Goal: Task Accomplishment & Management: Use online tool/utility

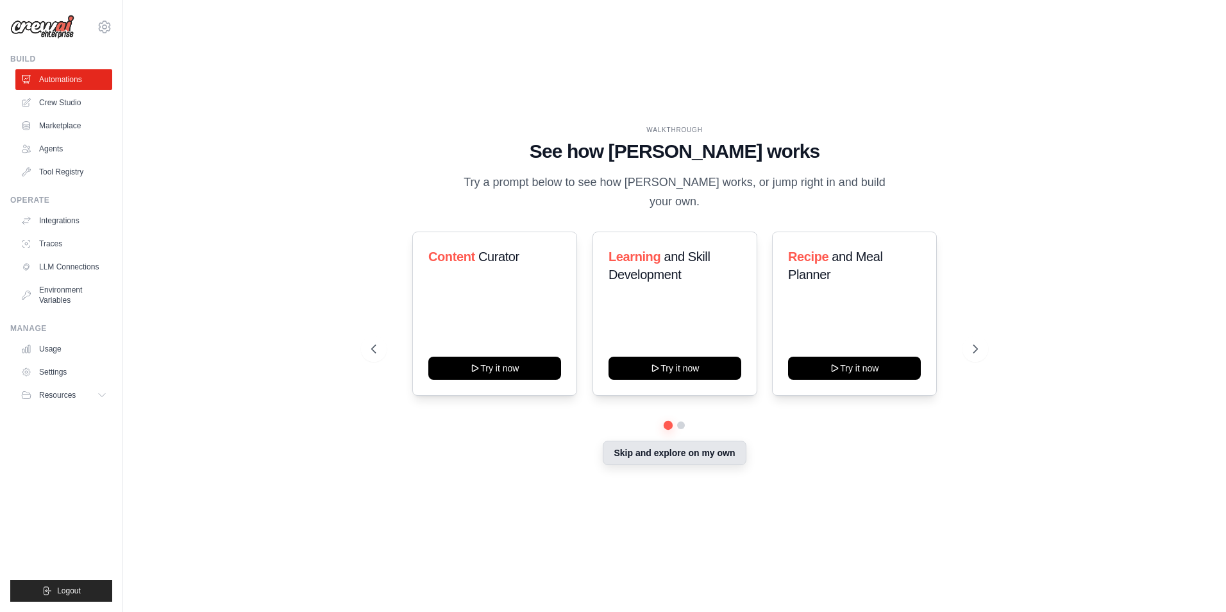
click at [683, 441] on button "Skip and explore on my own" at bounding box center [674, 452] width 143 height 24
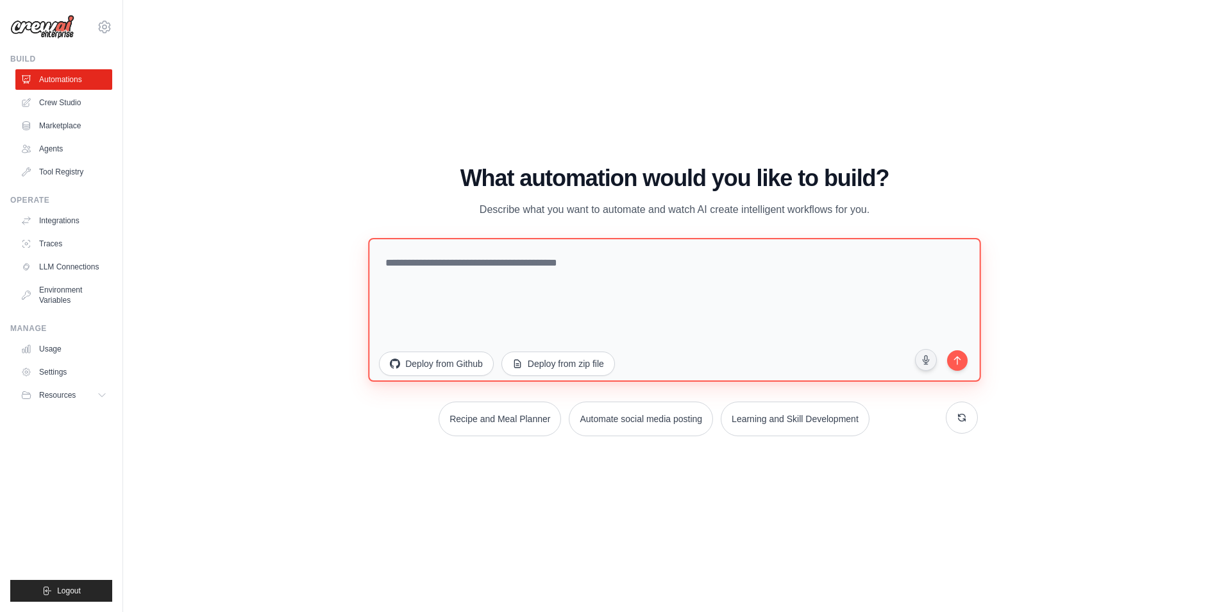
click at [517, 294] on textarea at bounding box center [674, 310] width 612 height 144
click at [726, 307] on textarea at bounding box center [674, 310] width 612 height 144
click at [71, 104] on link "Crew Studio" at bounding box center [65, 102] width 97 height 21
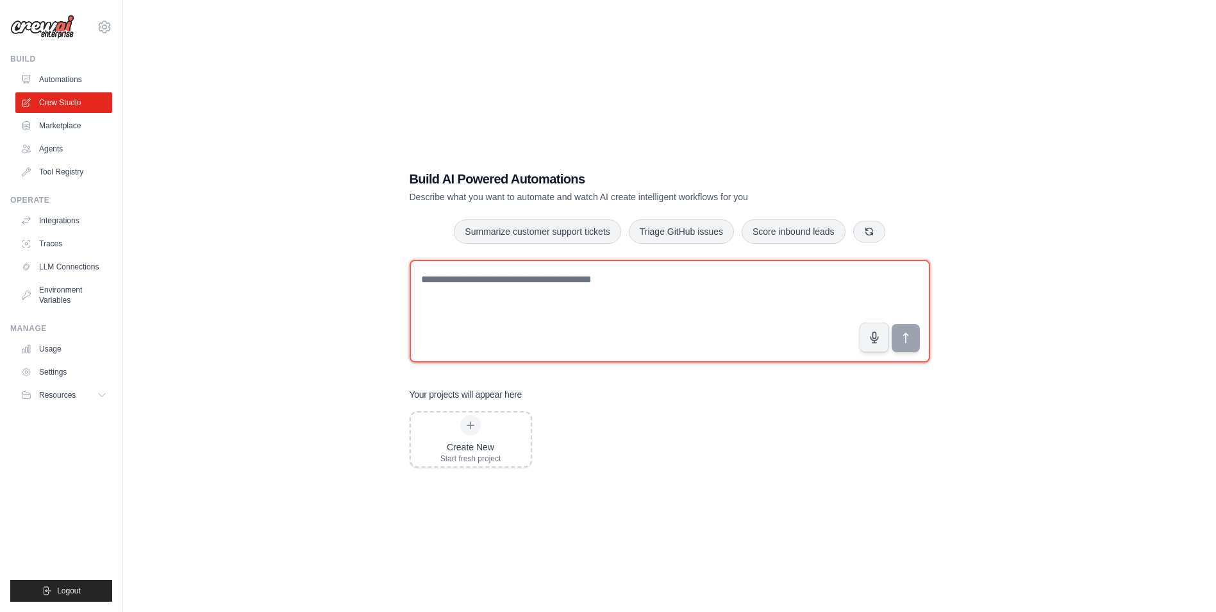
click at [480, 330] on textarea at bounding box center [670, 311] width 520 height 103
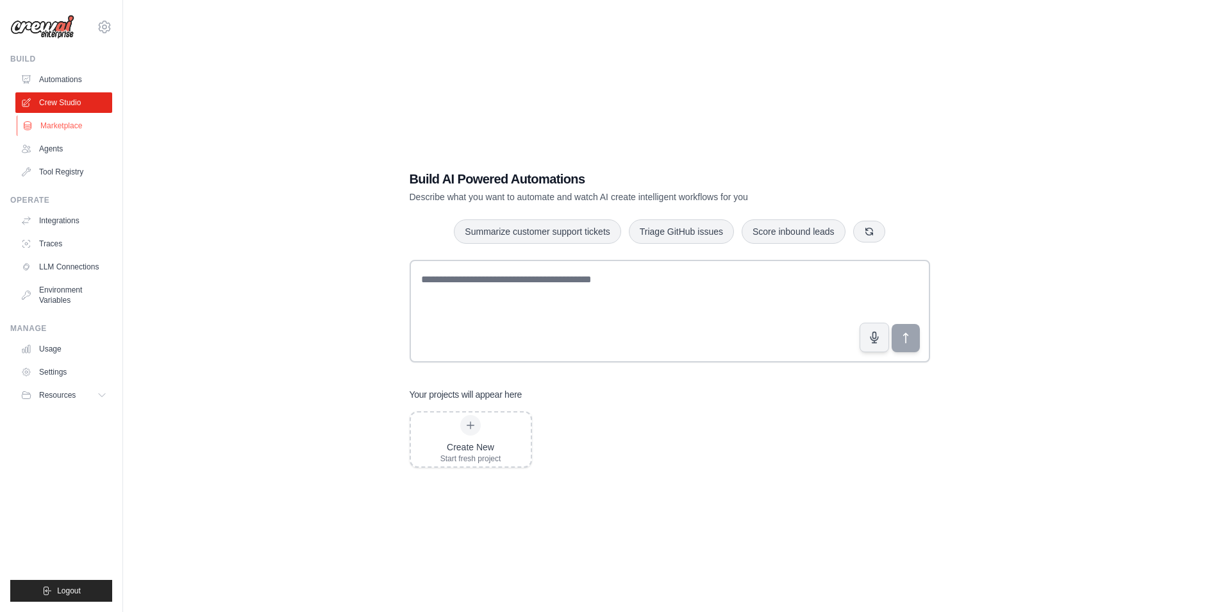
click at [79, 120] on link "Marketplace" at bounding box center [65, 125] width 97 height 21
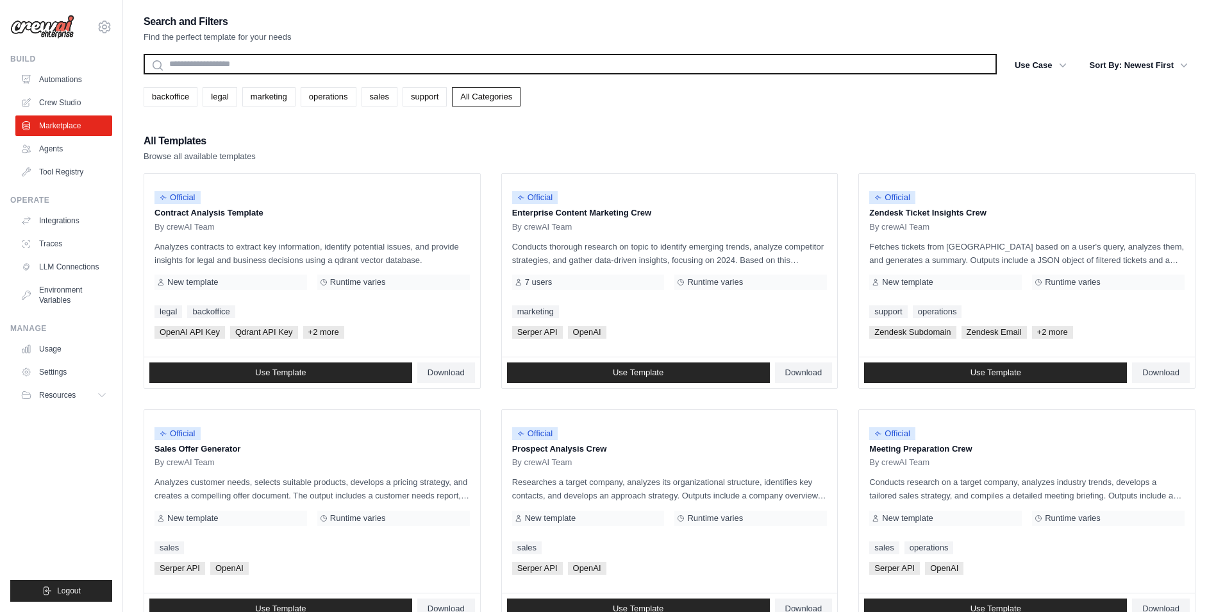
click at [193, 56] on input "text" at bounding box center [570, 64] width 853 height 21
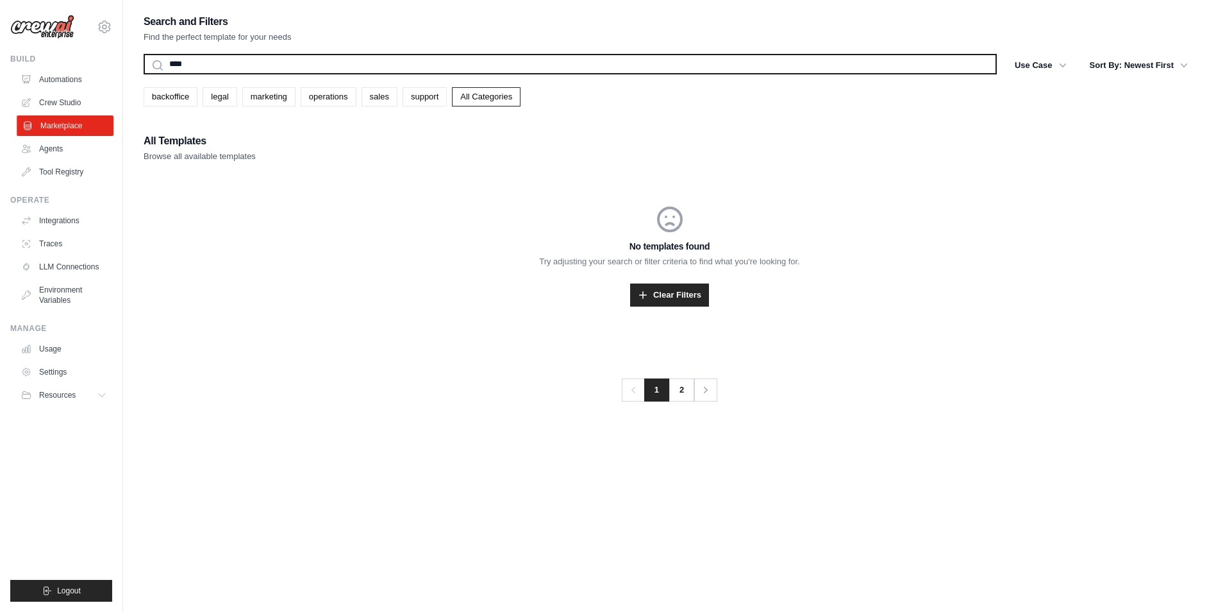
type input "****"
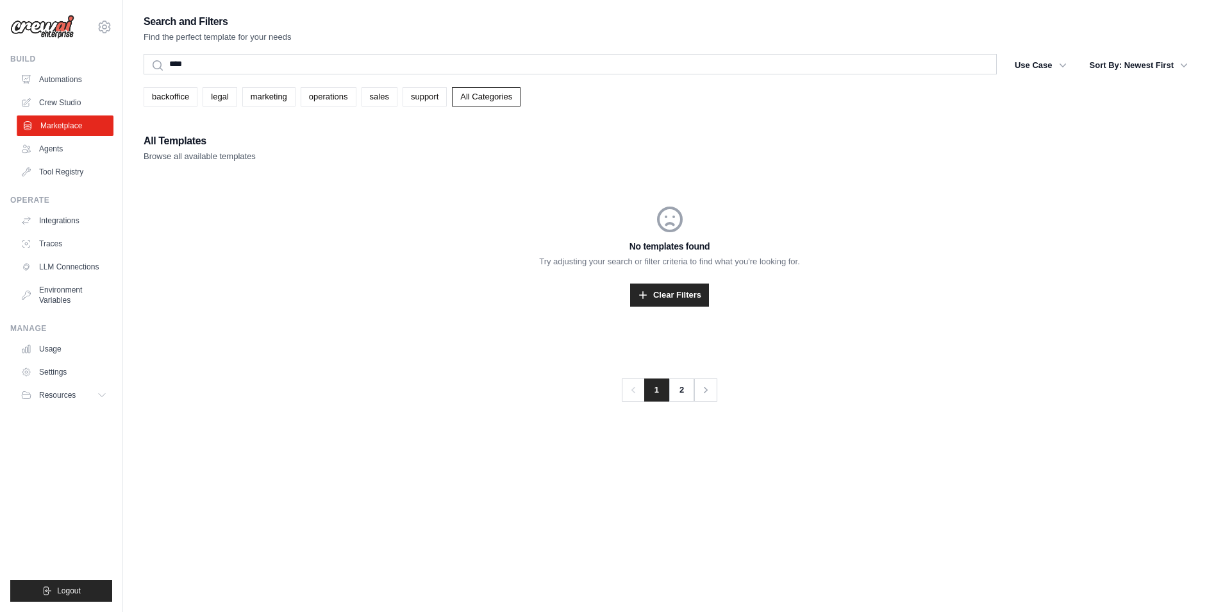
click at [82, 130] on link "Marketplace" at bounding box center [65, 125] width 97 height 21
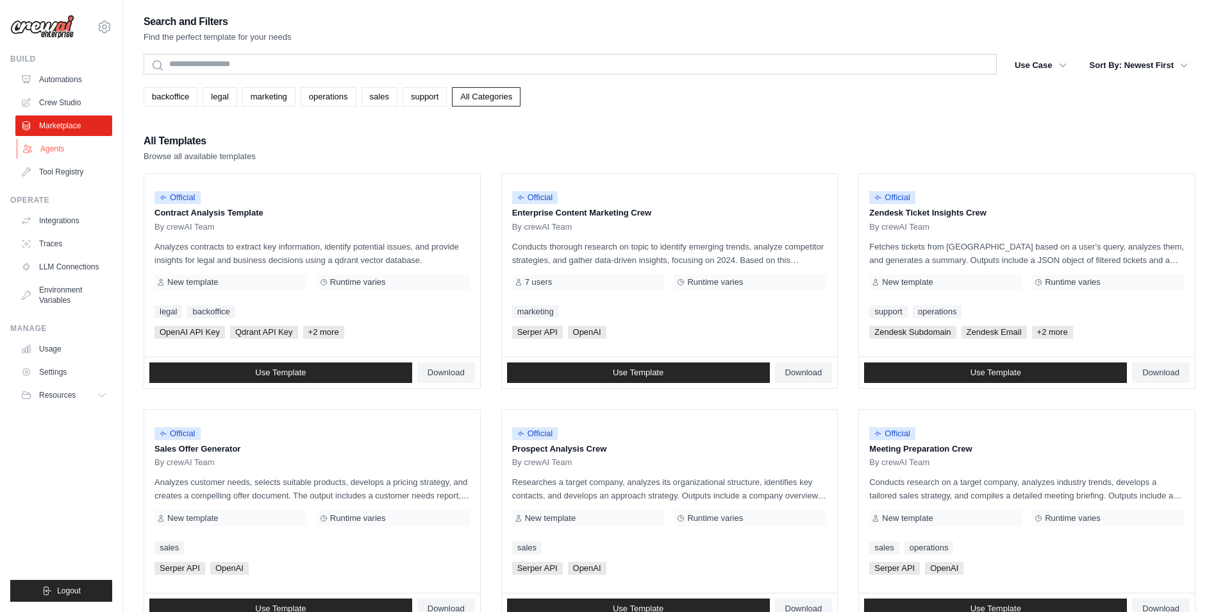
click at [71, 148] on link "Agents" at bounding box center [65, 148] width 97 height 21
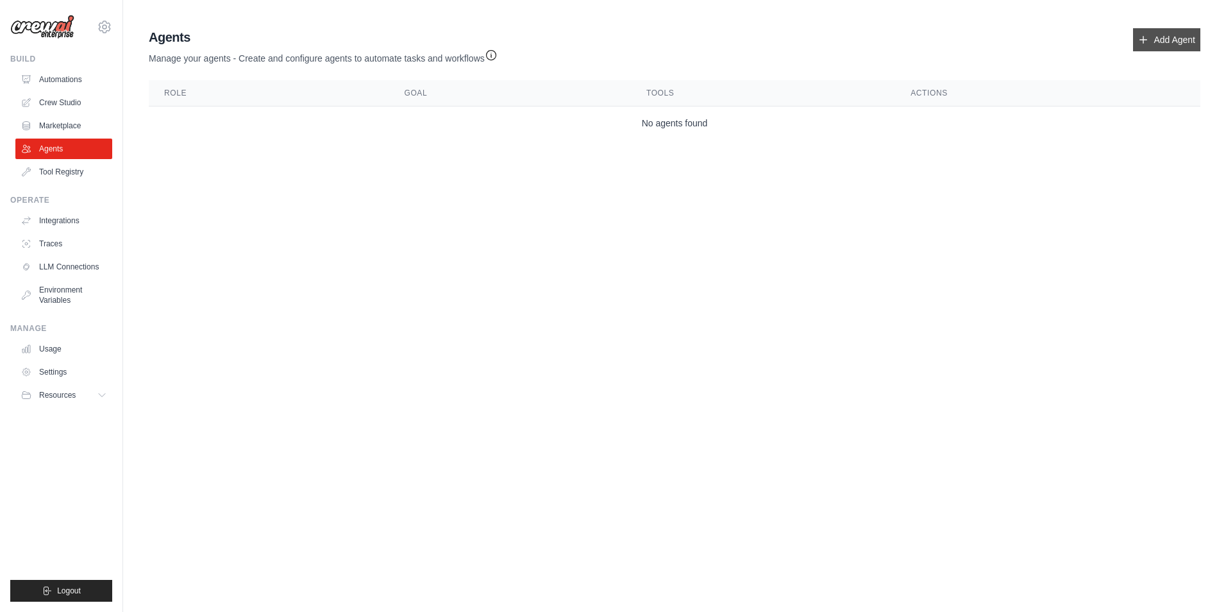
click at [1167, 32] on link "Add Agent" at bounding box center [1166, 39] width 67 height 23
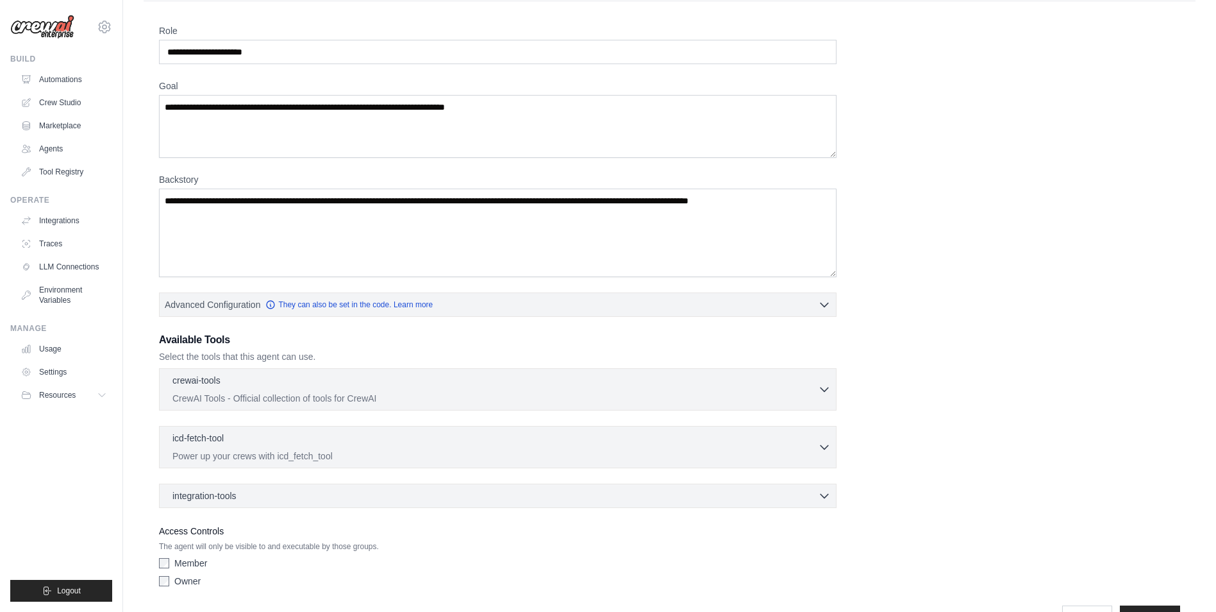
scroll to position [76, 0]
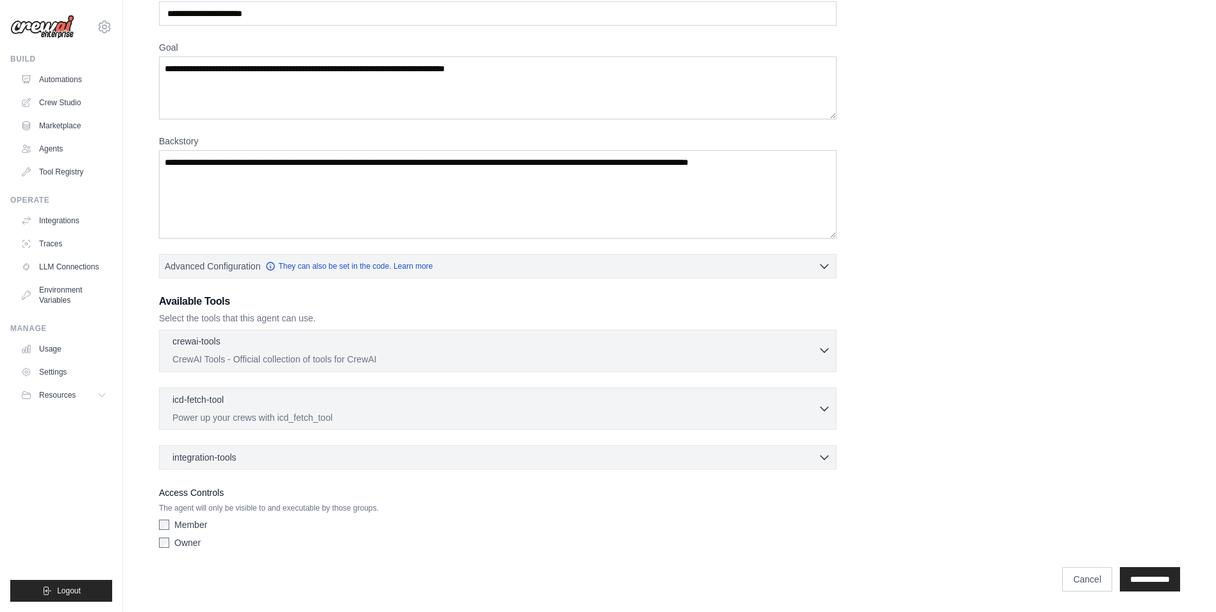
click at [313, 353] on p "CrewAI Tools - Official collection of tools for CrewAI" at bounding box center [494, 359] width 645 height 13
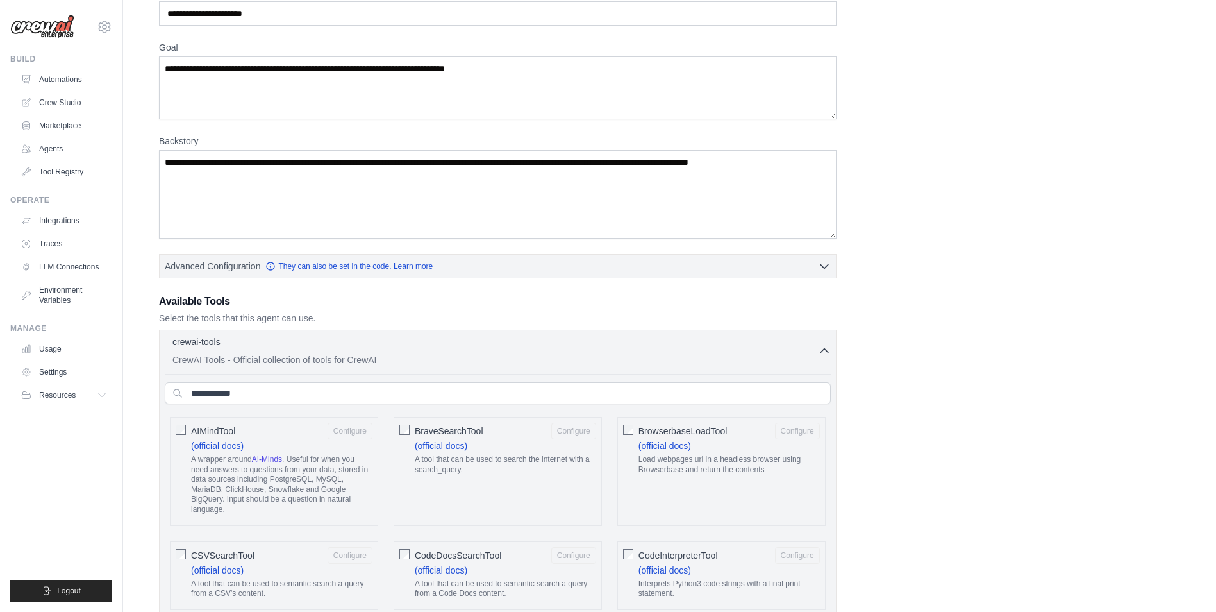
scroll to position [204, 0]
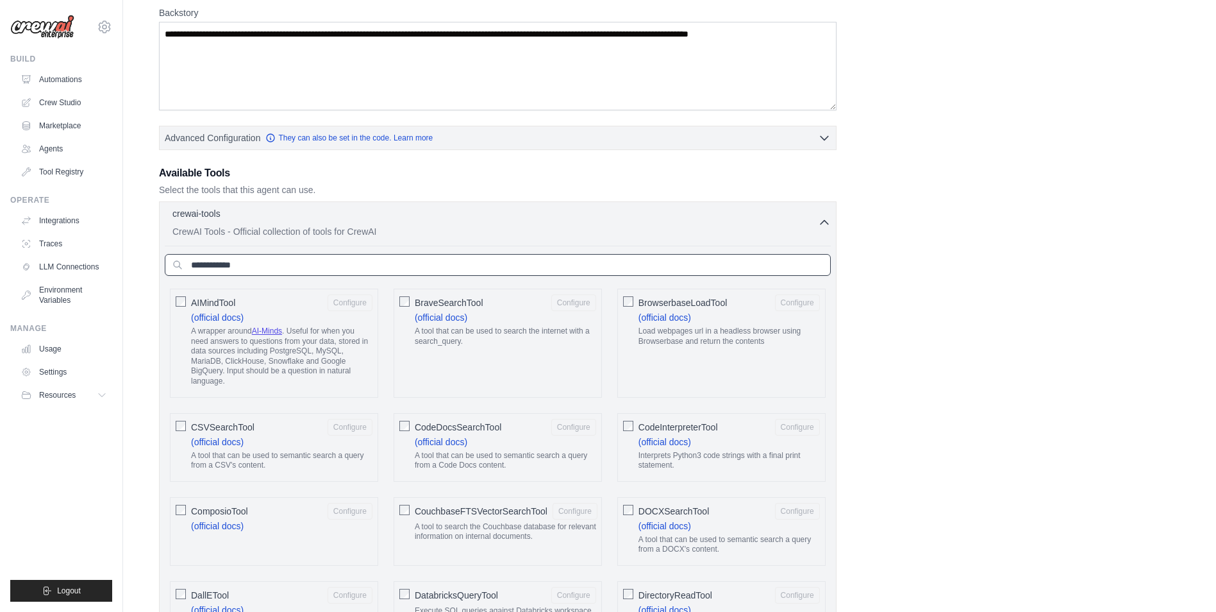
click at [298, 272] on input "text" at bounding box center [498, 265] width 666 height 22
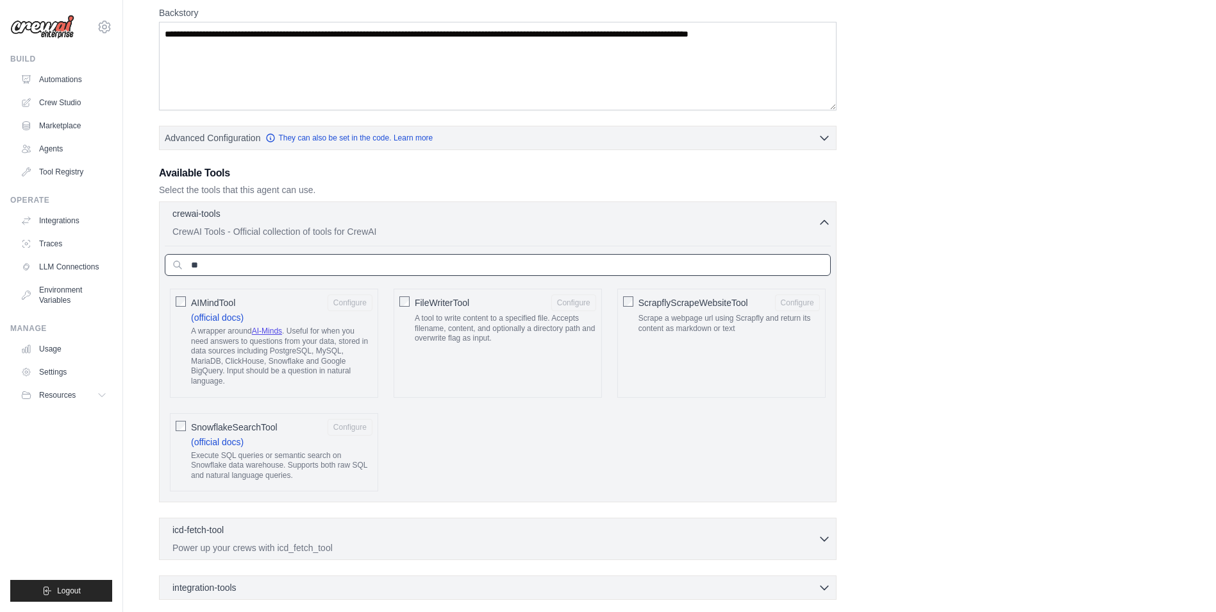
type input "*"
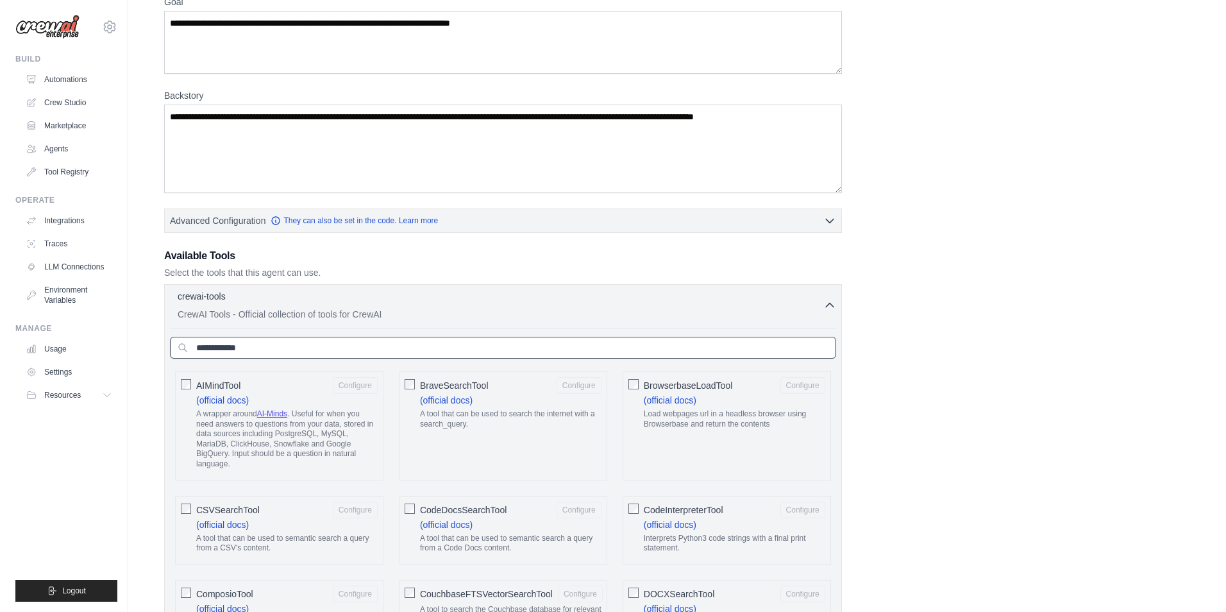
scroll to position [0, 0]
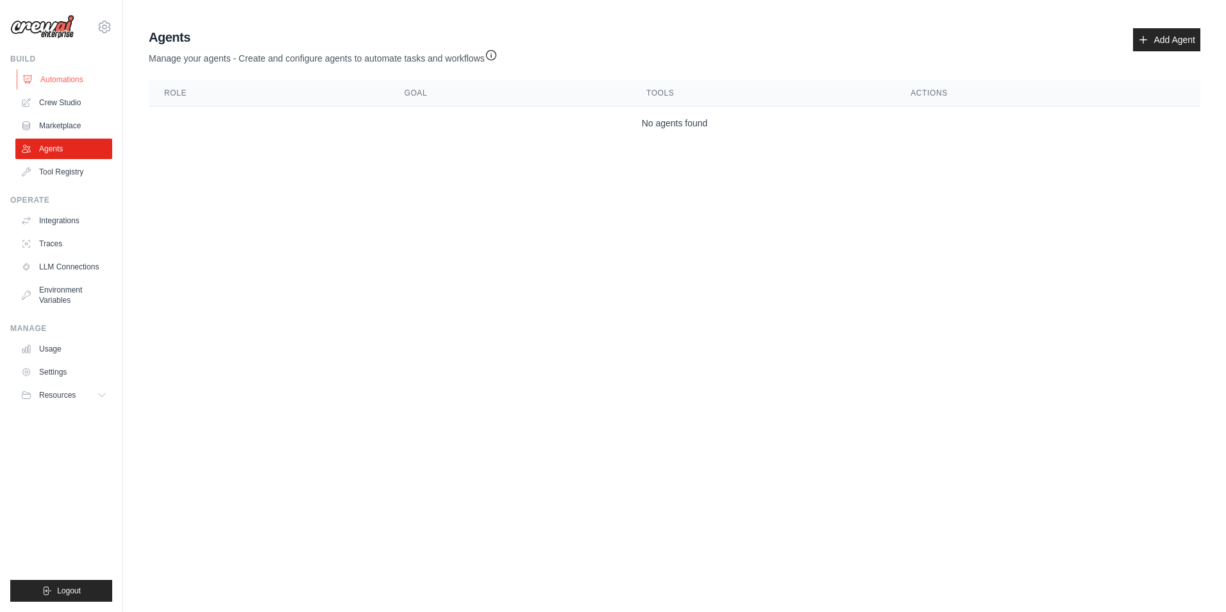
click at [69, 83] on link "Automations" at bounding box center [65, 79] width 97 height 21
click at [73, 107] on link "Crew Studio" at bounding box center [65, 102] width 97 height 21
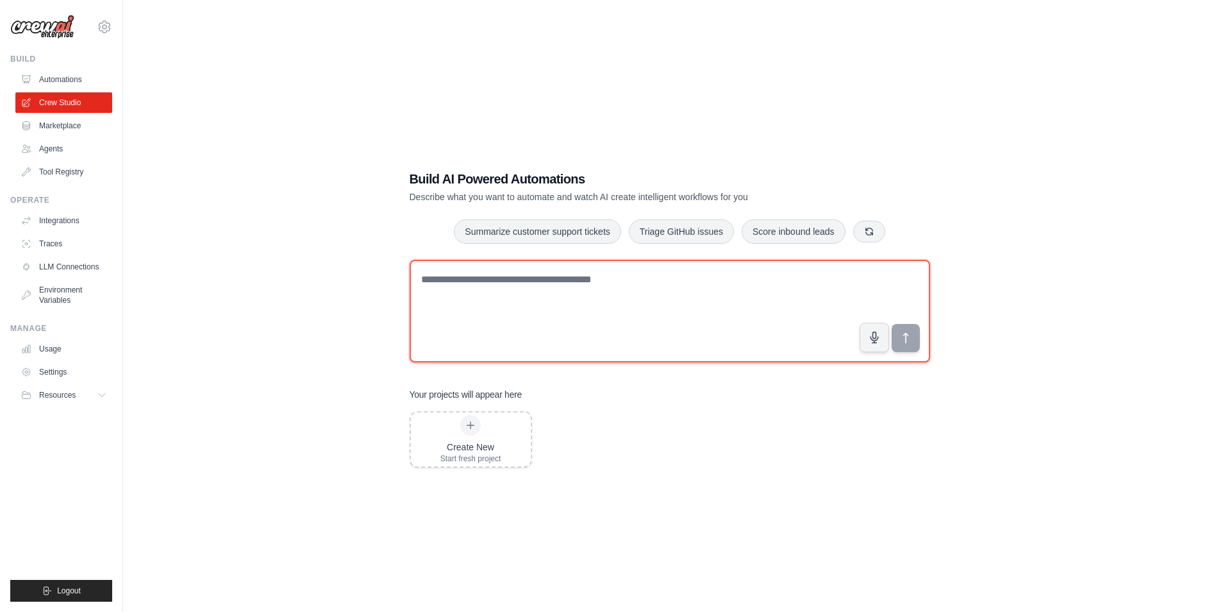
click at [562, 290] on textarea at bounding box center [670, 311] width 520 height 103
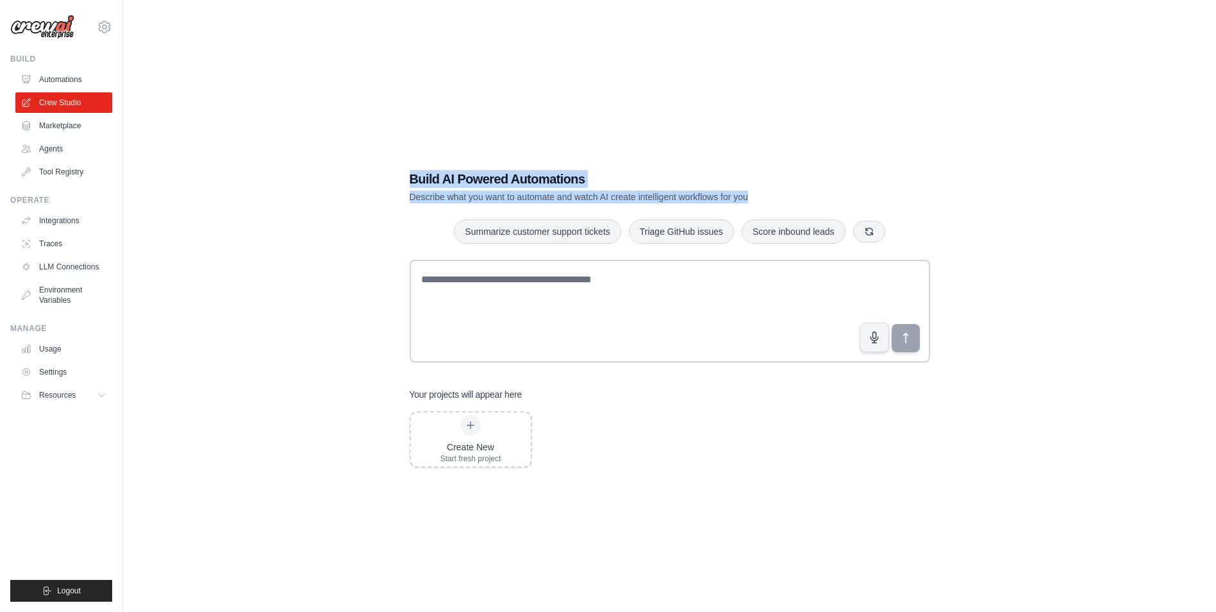
drag, startPoint x: 760, startPoint y: 199, endPoint x: 410, endPoint y: 183, distance: 351.0
click at [410, 183] on div "Build AI Powered Automations Describe what you want to automate and watch AI cr…" at bounding box center [625, 186] width 431 height 33
drag, startPoint x: 410, startPoint y: 183, endPoint x: 408, endPoint y: 307, distance: 124.4
click at [408, 307] on div "Build AI Powered Automations Describe what you want to automate and watch AI cr…" at bounding box center [669, 318] width 551 height 338
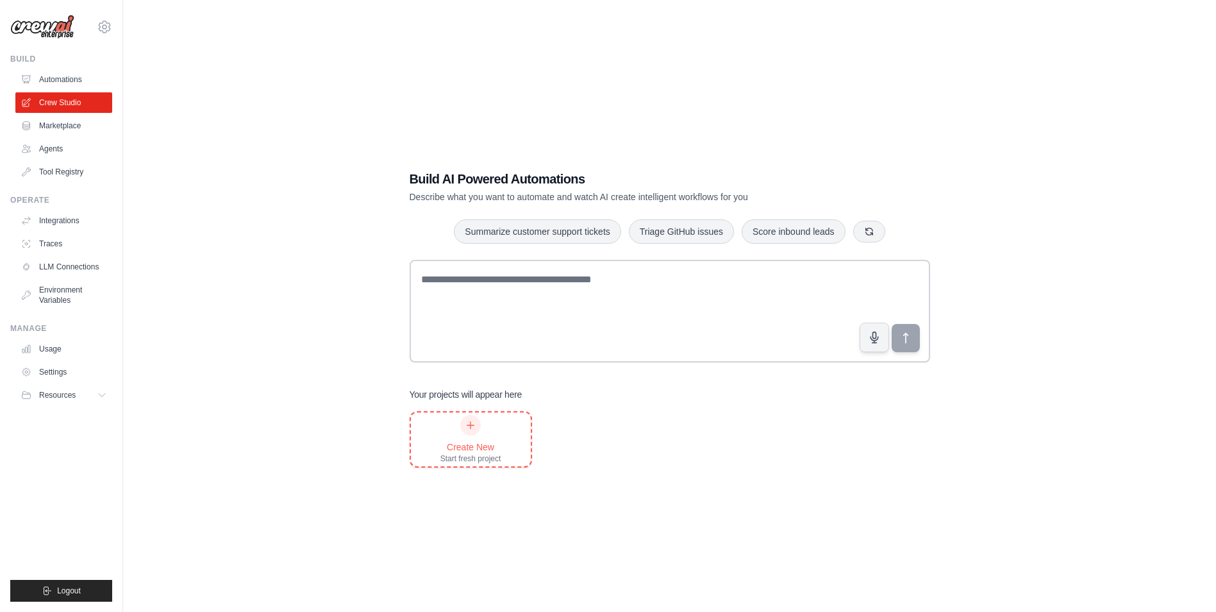
click at [476, 433] on div at bounding box center [470, 425] width 21 height 21
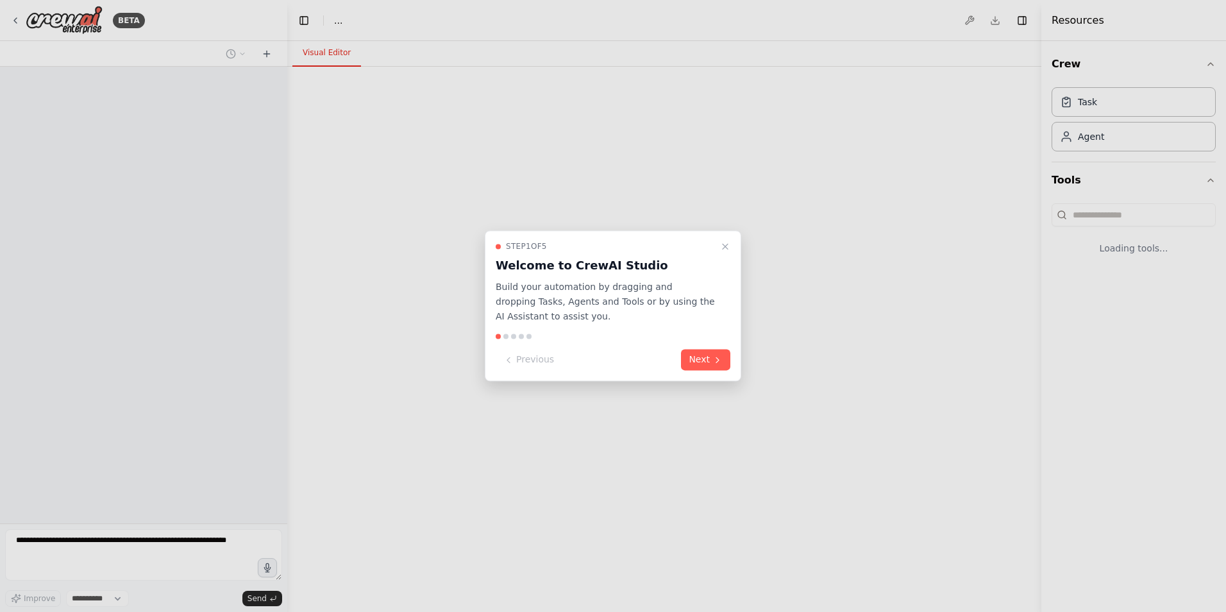
select select "****"
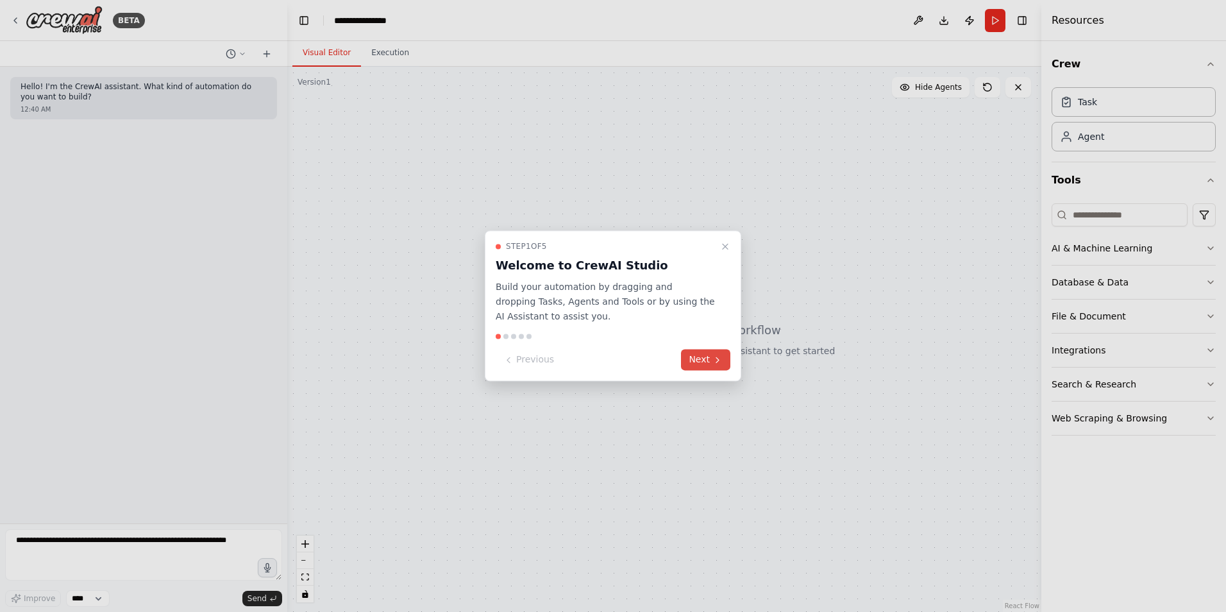
click at [711, 360] on button "Next" at bounding box center [705, 359] width 49 height 21
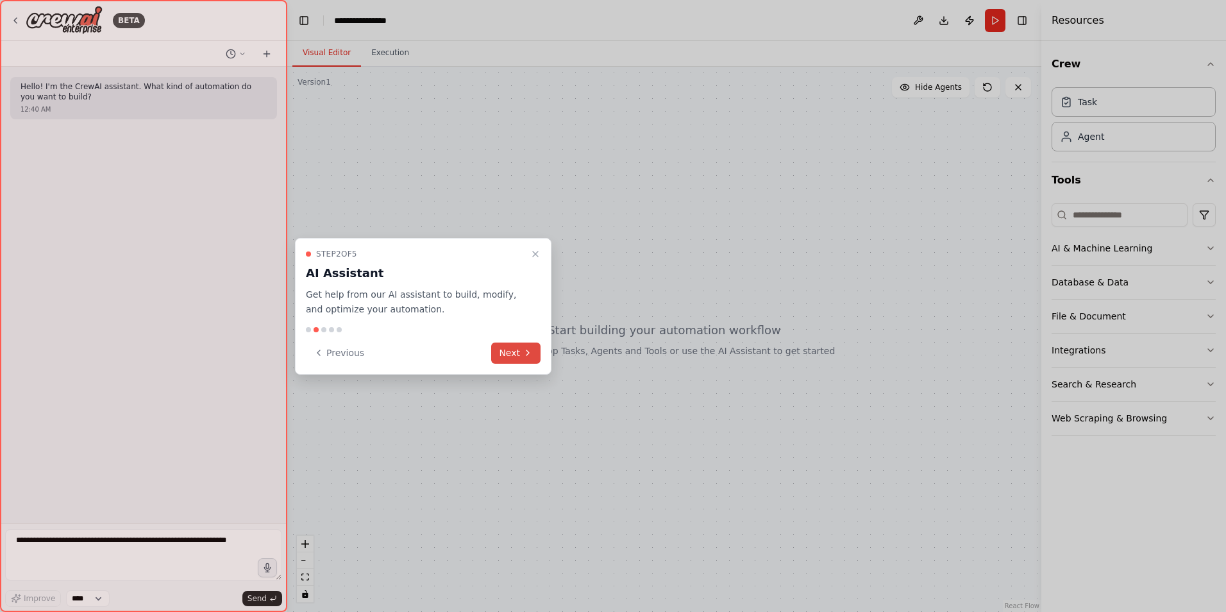
click at [524, 344] on button "Next" at bounding box center [515, 352] width 49 height 21
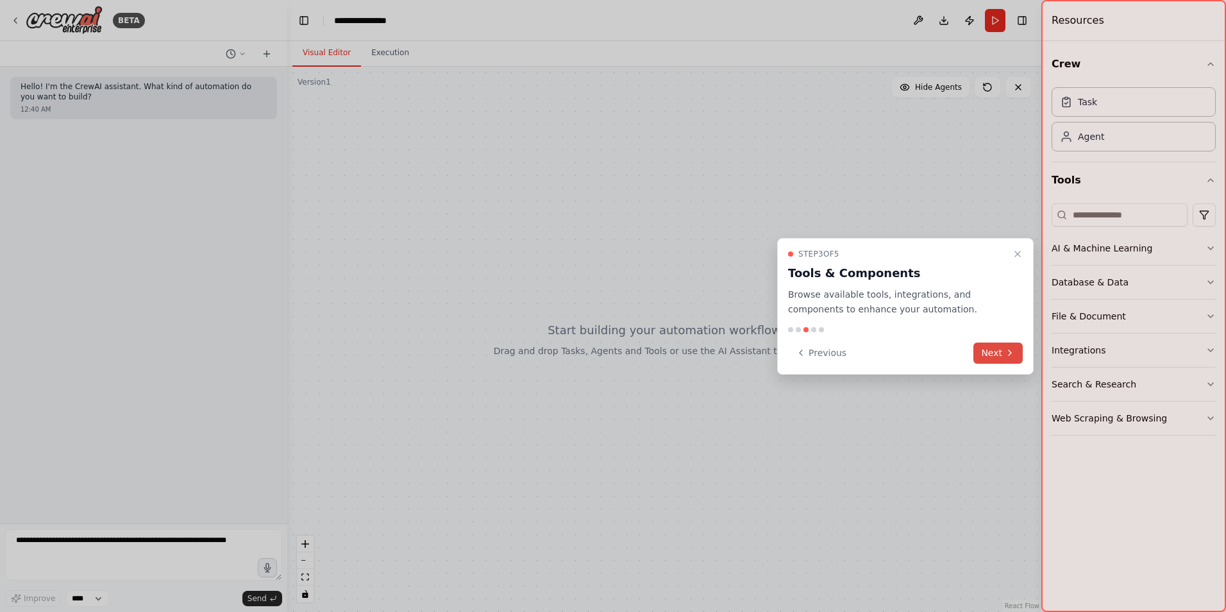
click at [974, 351] on button "Next" at bounding box center [997, 352] width 49 height 21
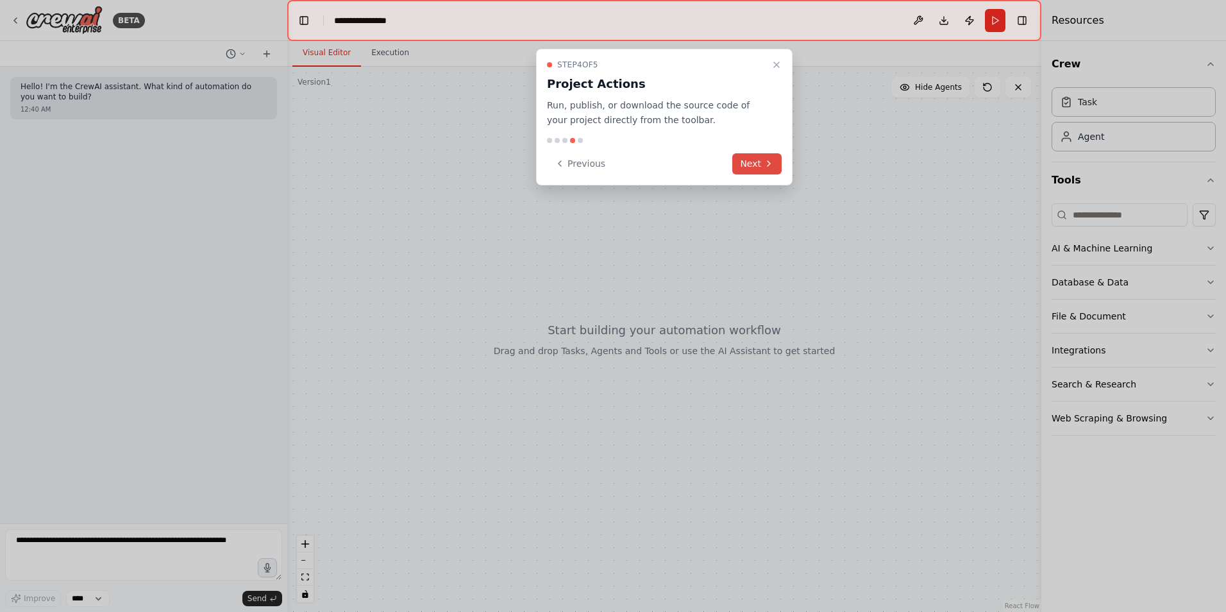
click at [749, 158] on button "Next" at bounding box center [756, 163] width 49 height 21
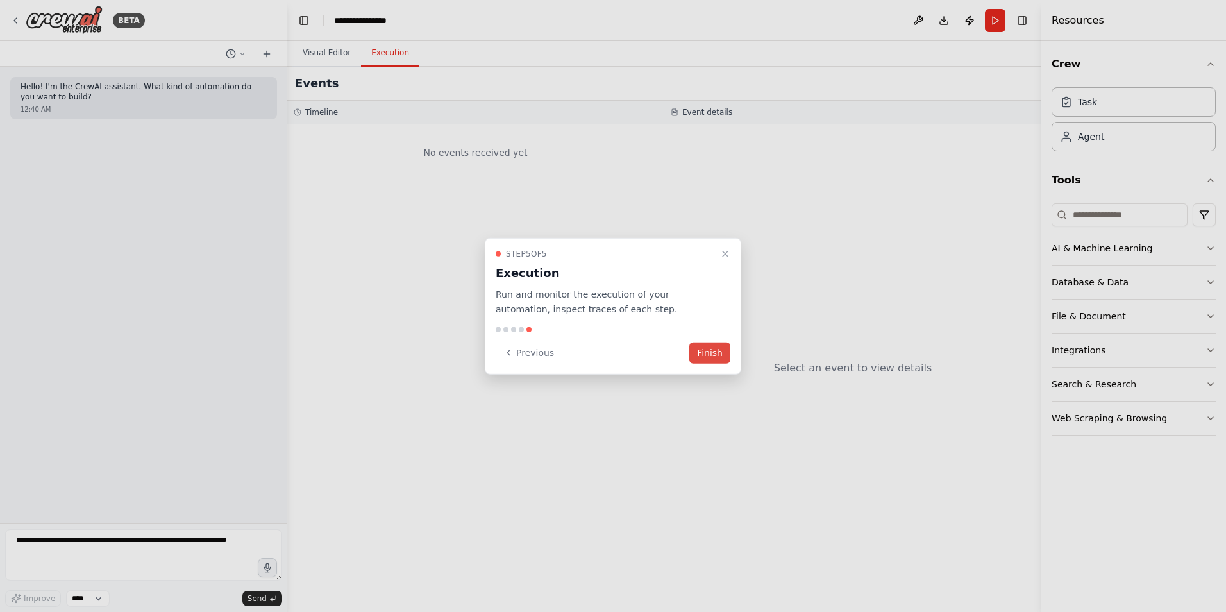
click at [703, 348] on button "Finish" at bounding box center [709, 352] width 41 height 21
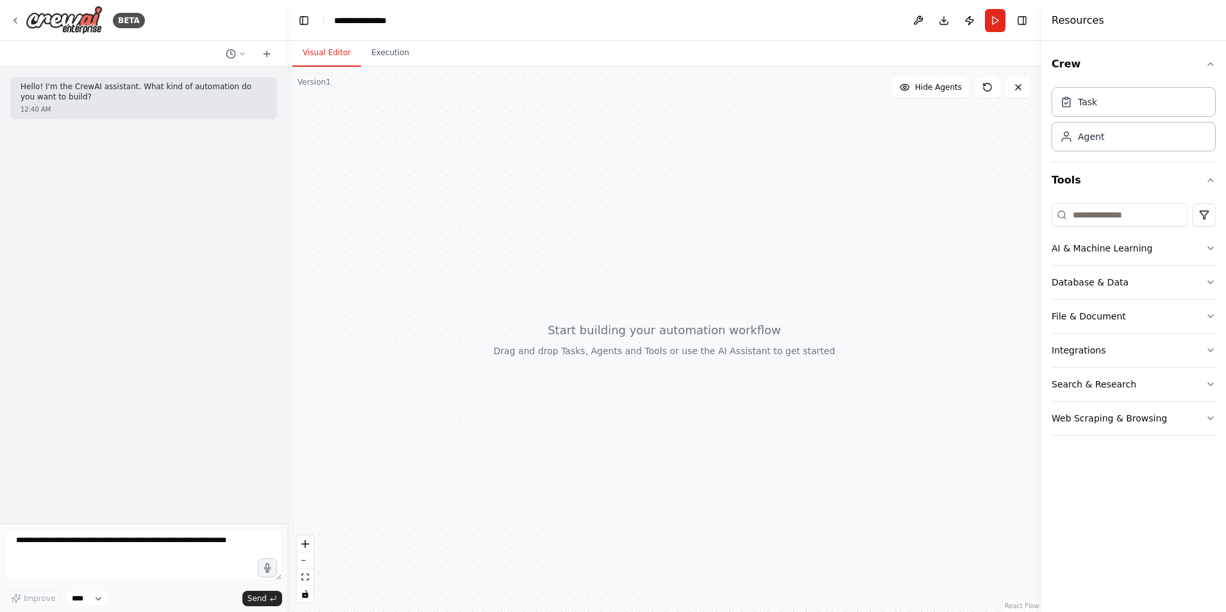
click at [96, 159] on div "Hello! I'm the CrewAI assistant. What kind of automation do you want to build? …" at bounding box center [143, 295] width 287 height 456
drag, startPoint x: 626, startPoint y: 306, endPoint x: 666, endPoint y: 300, distance: 40.3
click at [666, 300] on div at bounding box center [664, 339] width 754 height 545
drag, startPoint x: 672, startPoint y: 271, endPoint x: 659, endPoint y: 273, distance: 13.0
click at [644, 272] on div at bounding box center [664, 339] width 754 height 545
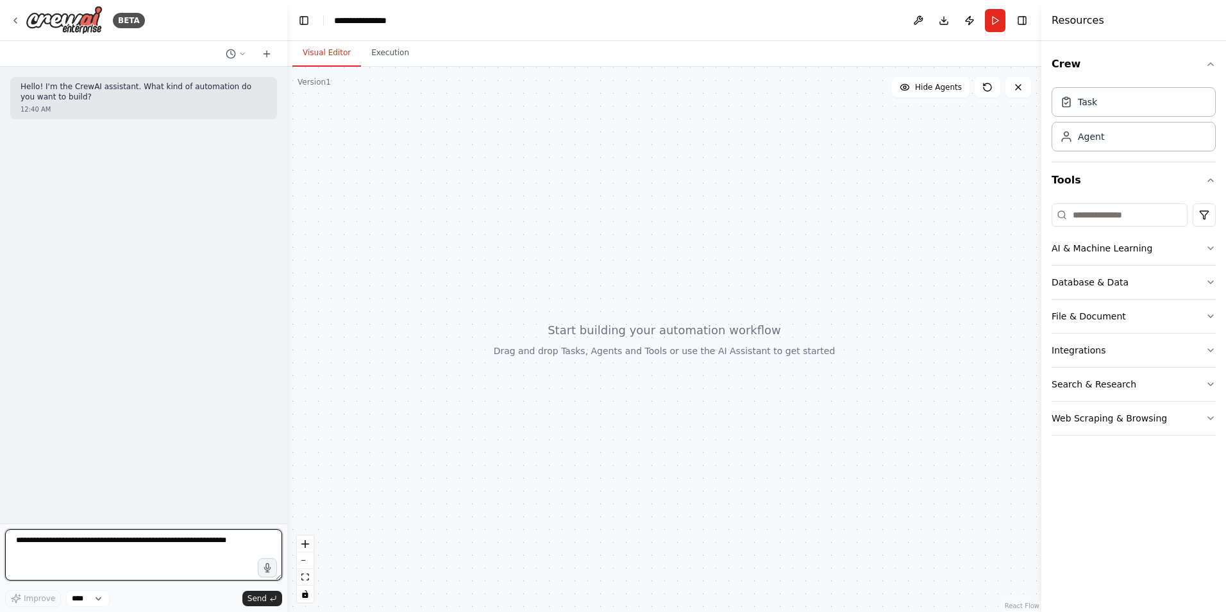
click at [169, 558] on textarea at bounding box center [143, 554] width 277 height 51
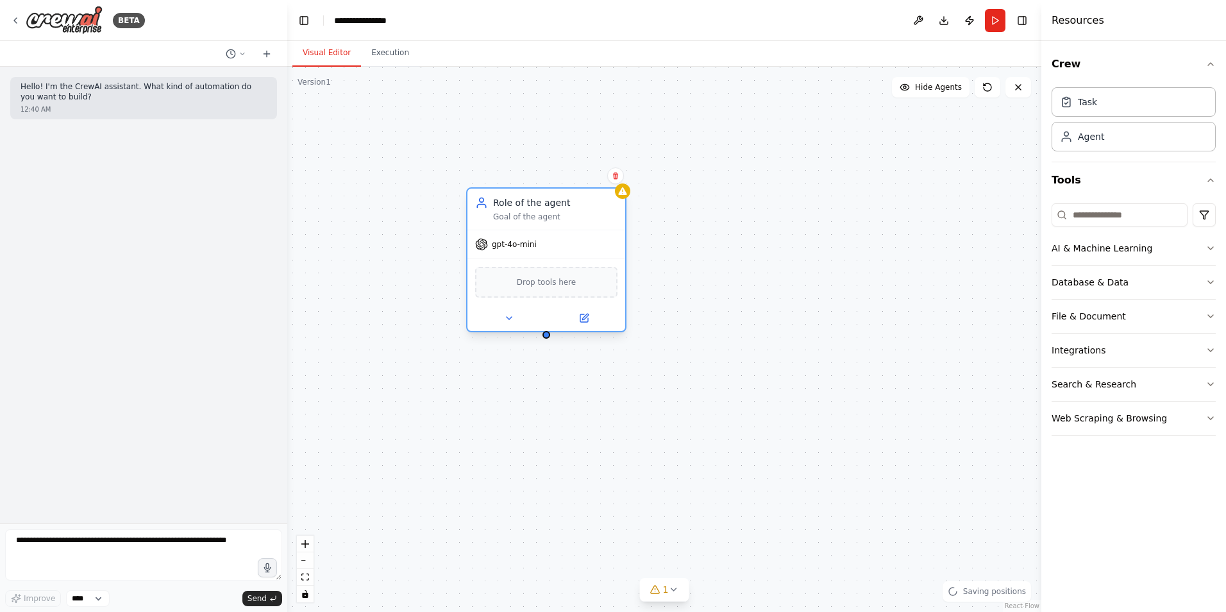
drag, startPoint x: 717, startPoint y: 213, endPoint x: 539, endPoint y: 203, distance: 178.5
click at [539, 203] on div "Role of the agent" at bounding box center [555, 202] width 124 height 13
drag, startPoint x: 548, startPoint y: 340, endPoint x: 741, endPoint y: 326, distance: 193.5
click at [746, 330] on div "Role of the agent Goal of the agent gpt-4o-mini Drop tools here" at bounding box center [664, 339] width 754 height 545
click at [531, 255] on div "gpt-4o-mini" at bounding box center [546, 244] width 158 height 28
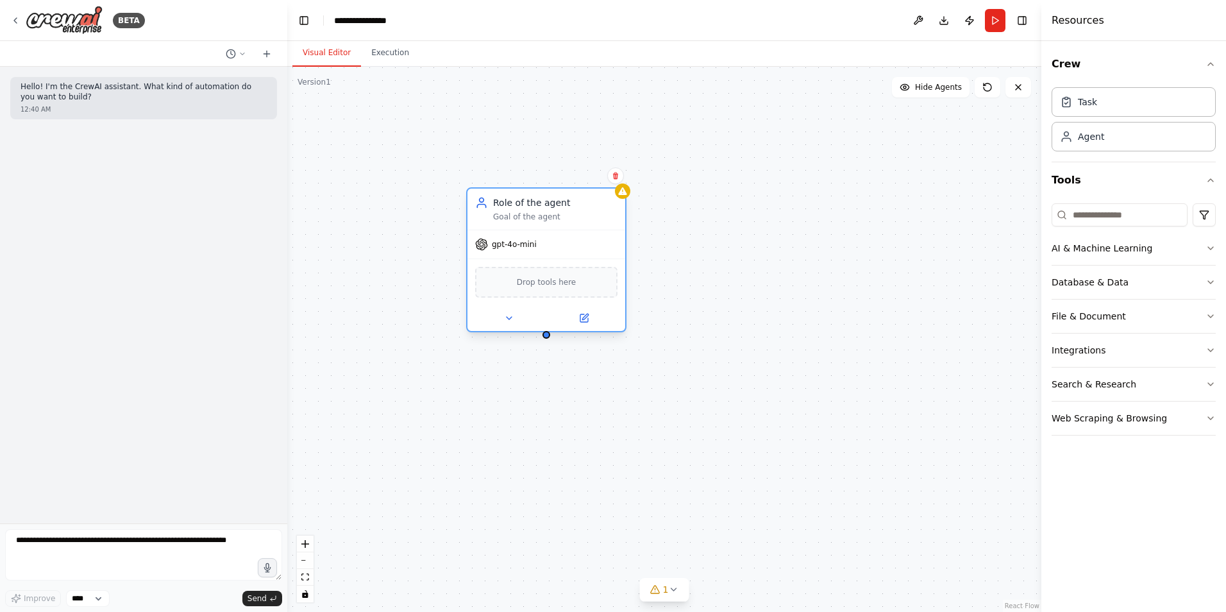
click at [533, 246] on span "gpt-4o-mini" at bounding box center [514, 244] width 45 height 10
click at [533, 288] on span "Drop tools here" at bounding box center [547, 282] width 60 height 13
click at [536, 214] on div "Goal of the agent" at bounding box center [555, 217] width 124 height 10
click at [525, 254] on div "gpt-4o-mini" at bounding box center [546, 244] width 158 height 28
click at [513, 250] on div "gpt-4o-mini" at bounding box center [506, 244] width 62 height 13
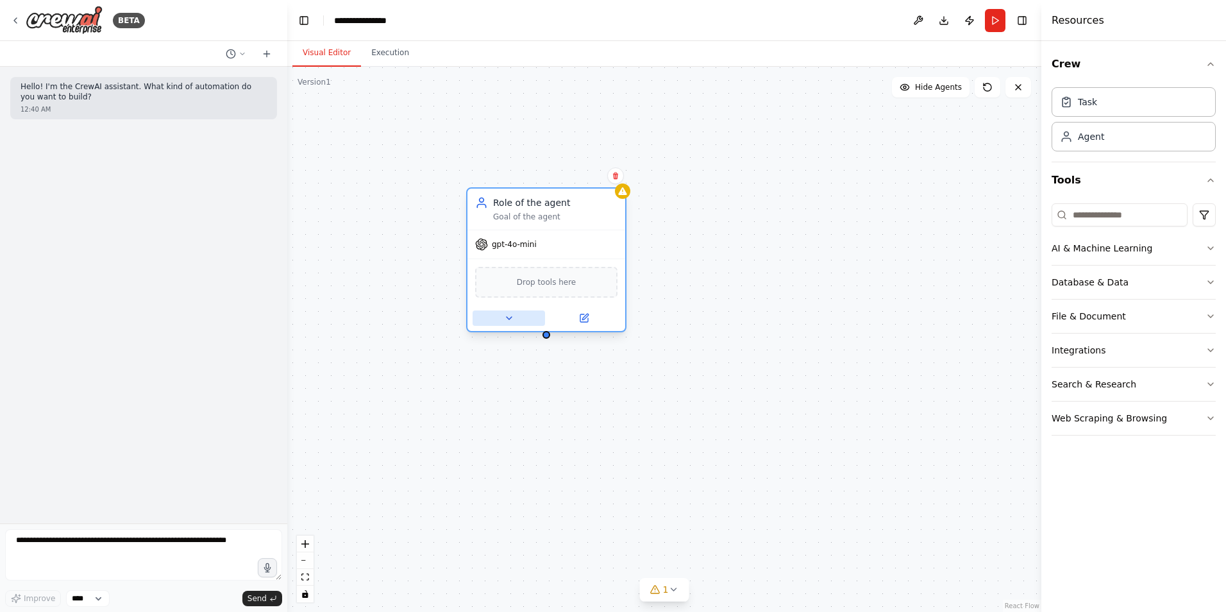
click at [511, 315] on icon at bounding box center [509, 318] width 10 height 10
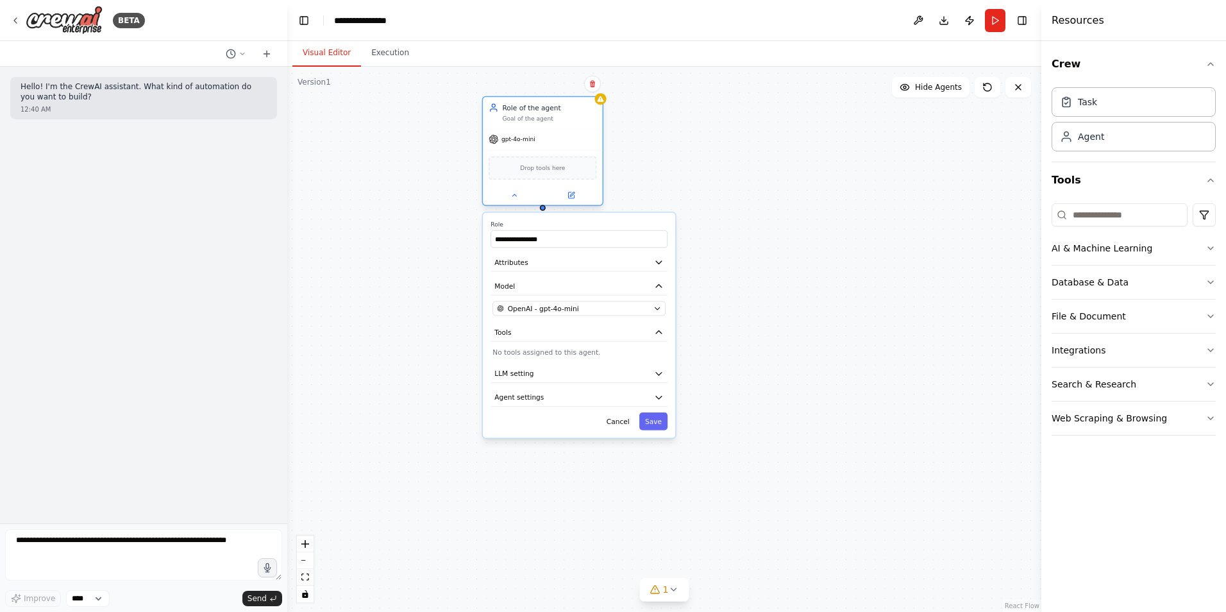
drag, startPoint x: 564, startPoint y: 248, endPoint x: 522, endPoint y: 118, distance: 136.6
click at [524, 115] on div "Role of the agent Goal of the agent" at bounding box center [549, 112] width 94 height 19
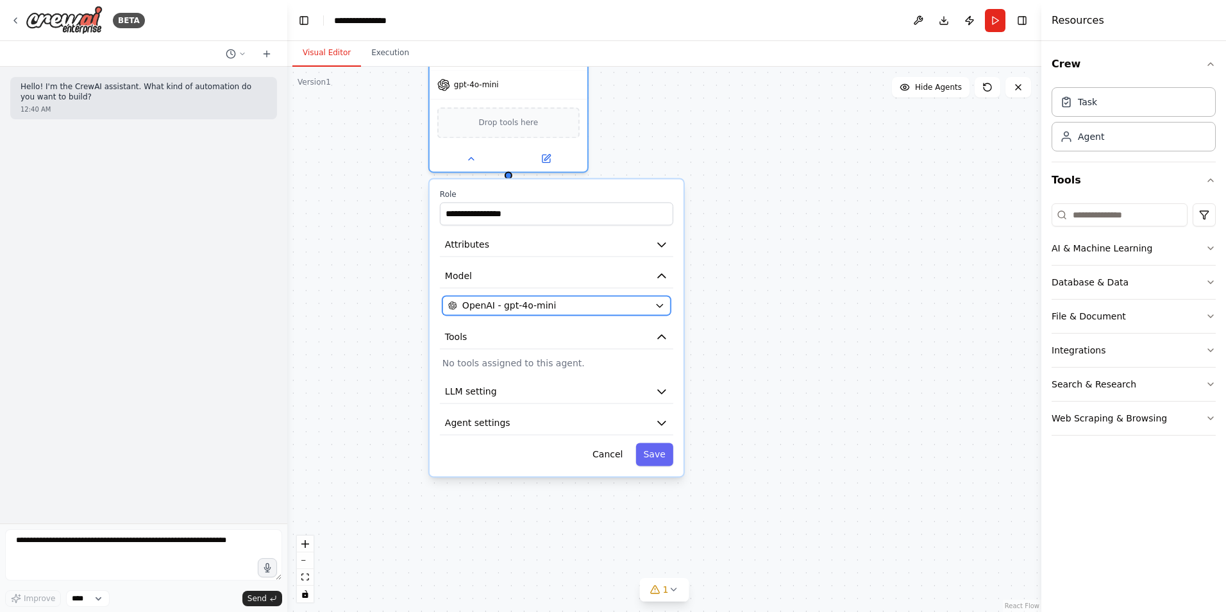
click at [650, 304] on button "OpenAI - gpt-4o-mini" at bounding box center [556, 305] width 228 height 19
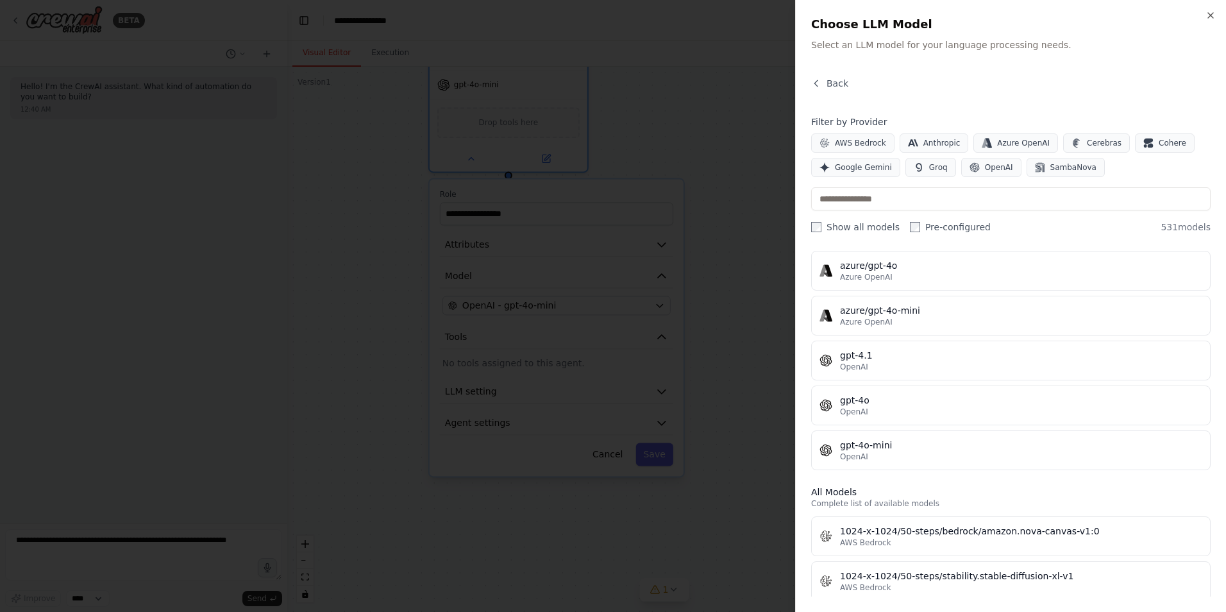
scroll to position [64, 0]
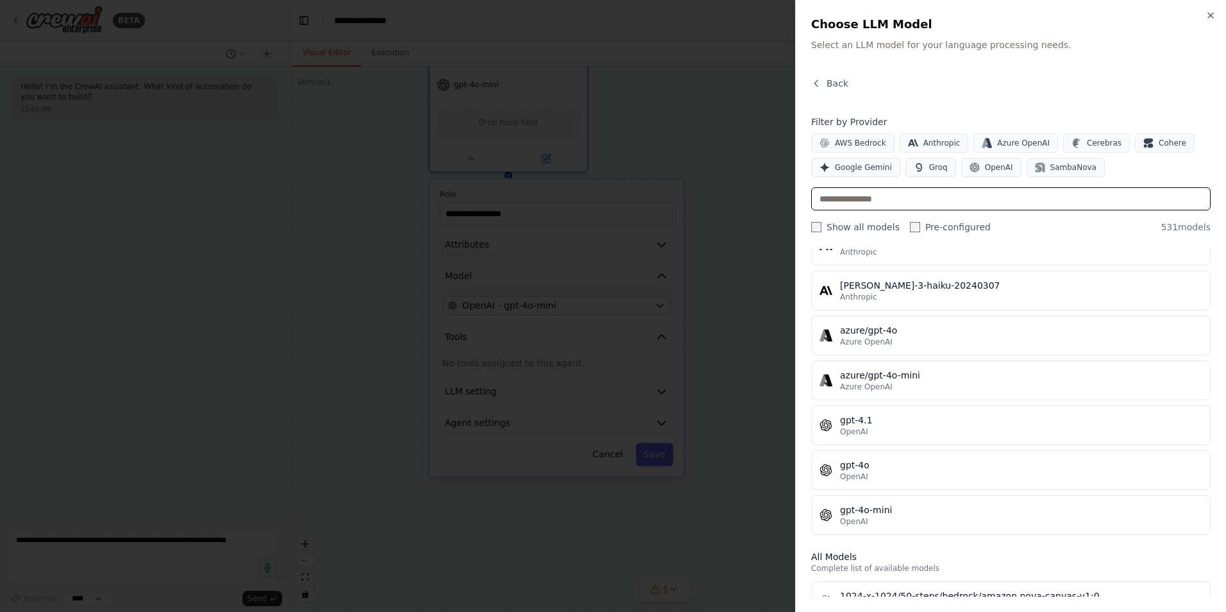
click at [892, 192] on input "text" at bounding box center [1010, 198] width 399 height 23
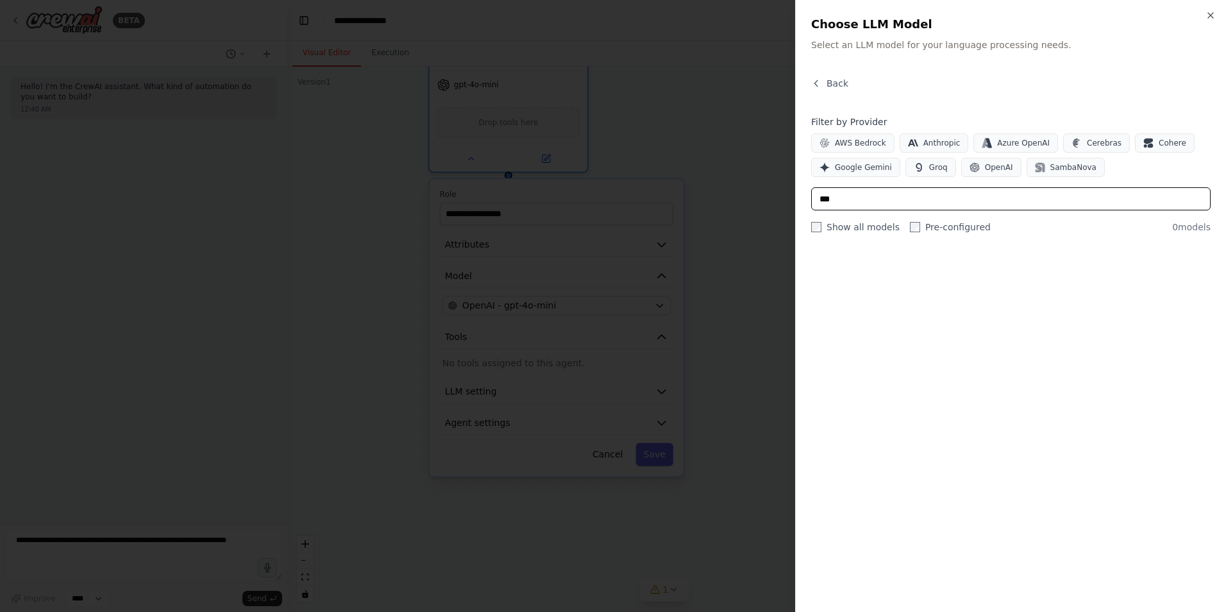
scroll to position [0, 0]
type input "*"
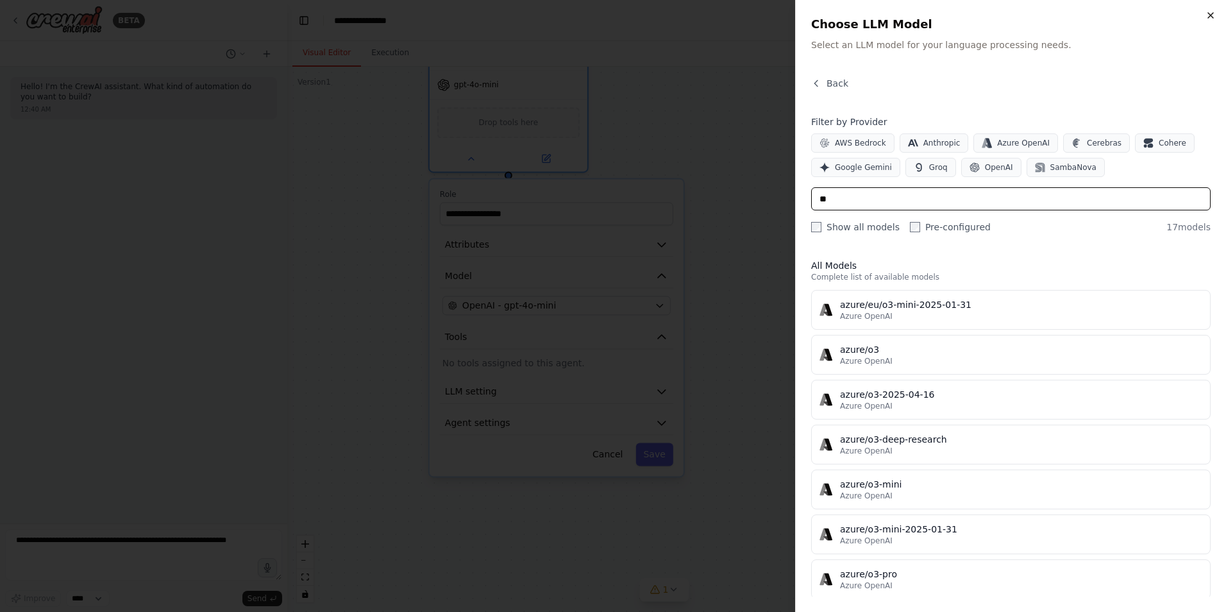
type input "**"
click at [1212, 19] on icon "button" at bounding box center [1210, 15] width 10 height 10
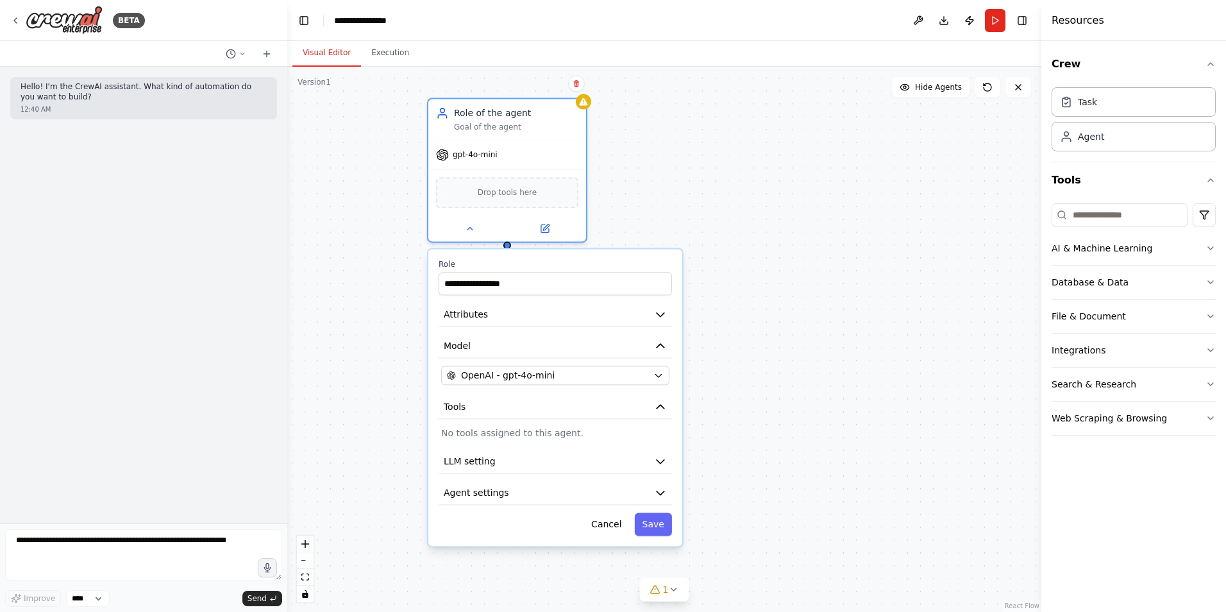
drag, startPoint x: 793, startPoint y: 212, endPoint x: 792, endPoint y: 272, distance: 60.3
click at [792, 272] on div "**********" at bounding box center [664, 339] width 754 height 545
click at [533, 287] on input "**********" at bounding box center [554, 283] width 233 height 23
click at [781, 185] on div at bounding box center [828, 176] width 158 height 26
click at [779, 179] on icon at bounding box center [775, 176] width 10 height 10
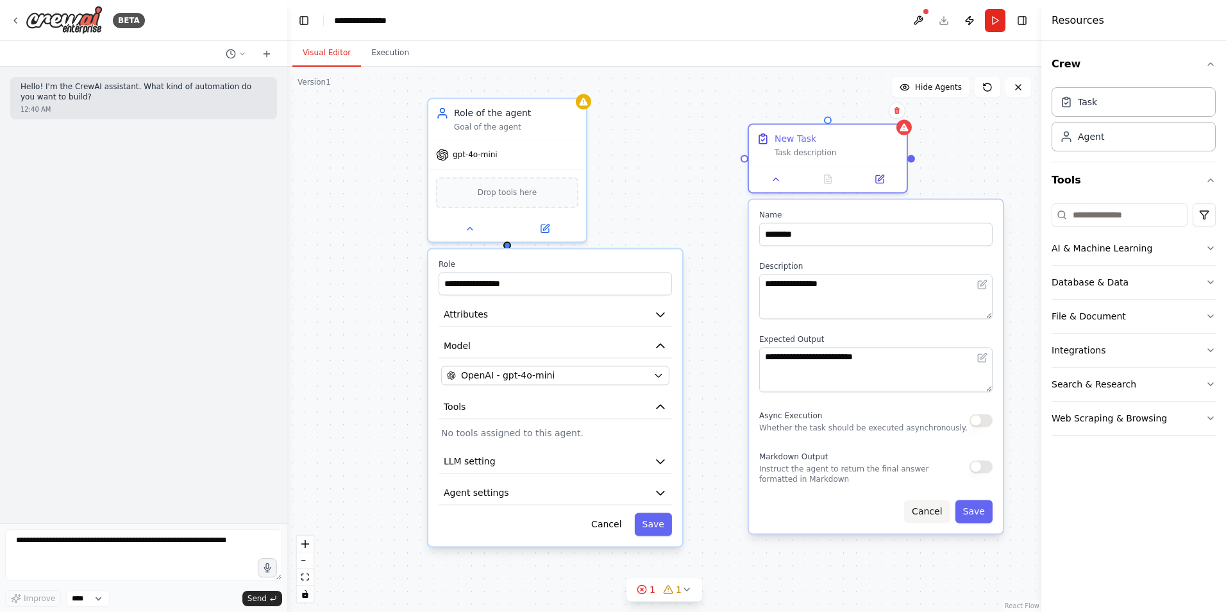
click at [935, 513] on button "Cancel" at bounding box center [927, 510] width 46 height 23
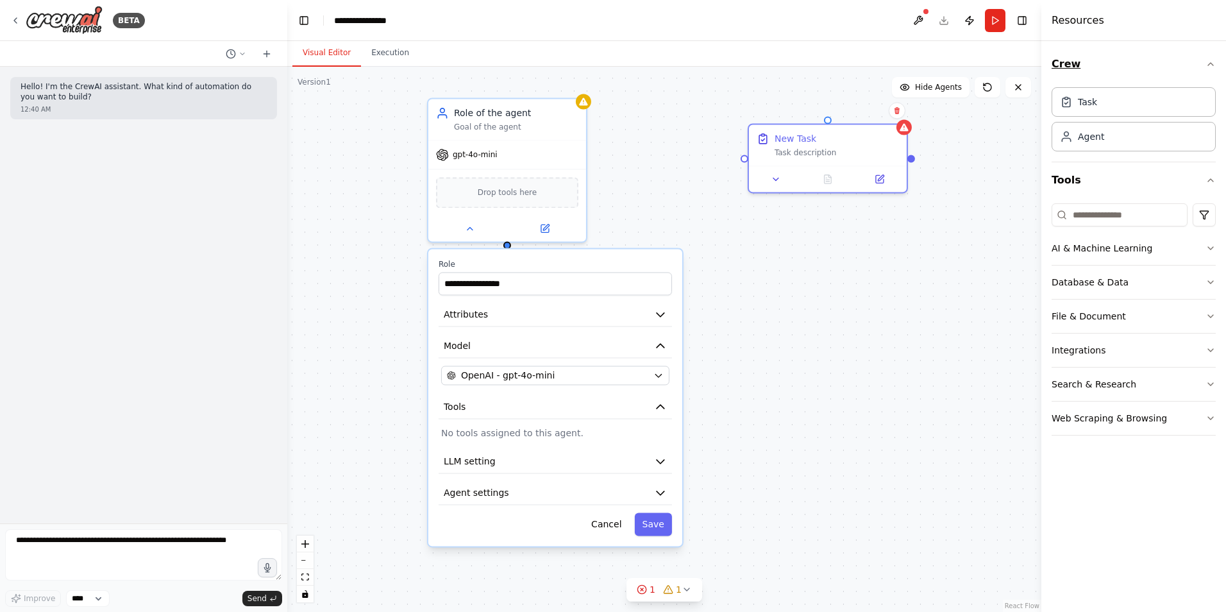
click at [1206, 64] on icon "button" at bounding box center [1210, 64] width 10 height 10
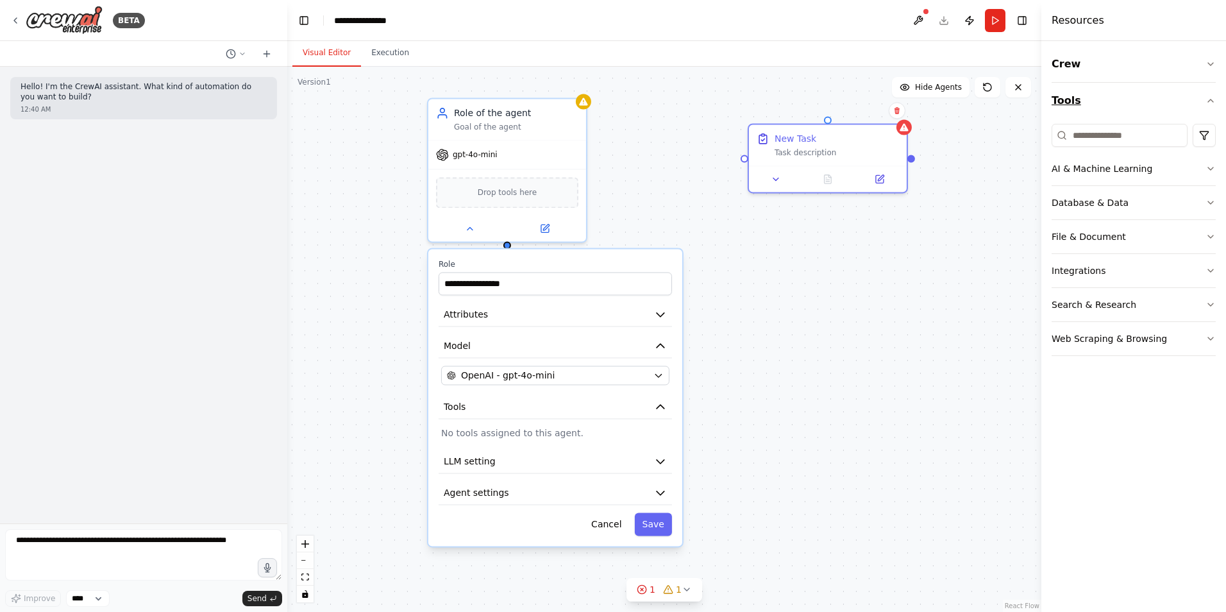
click at [1205, 94] on button "Tools" at bounding box center [1133, 101] width 164 height 36
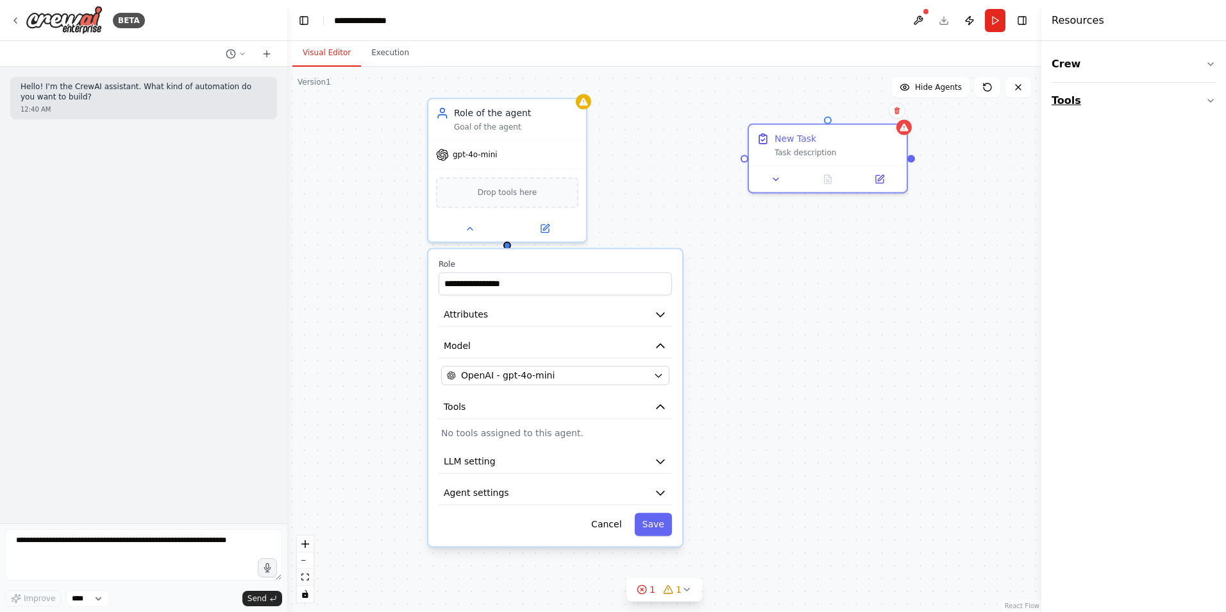
click at [1210, 101] on icon "button" at bounding box center [1210, 101] width 10 height 10
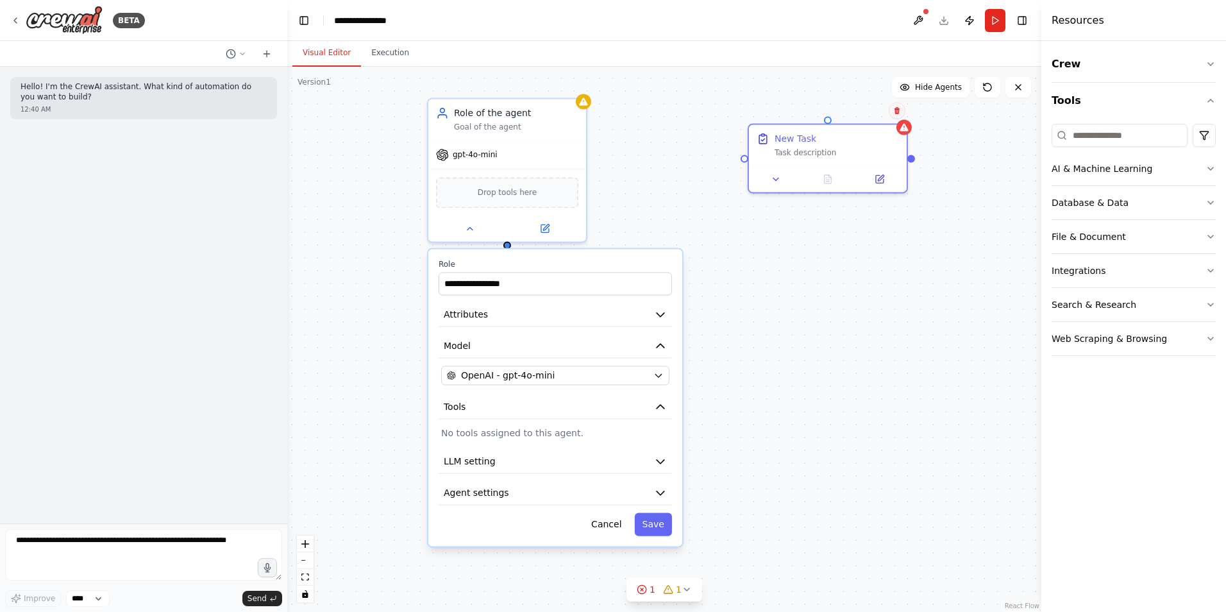
click at [894, 114] on icon at bounding box center [897, 110] width 8 height 8
click at [899, 117] on button at bounding box center [896, 110] width 17 height 17
click at [901, 113] on button at bounding box center [896, 110] width 17 height 17
click at [894, 111] on icon at bounding box center [897, 110] width 8 height 8
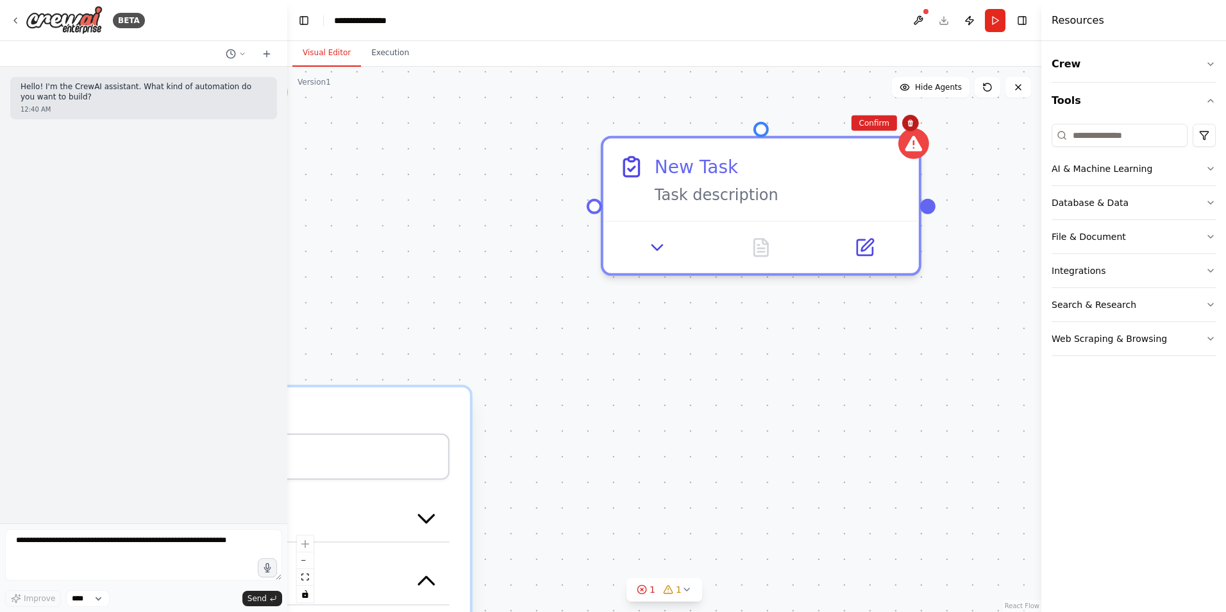
click at [902, 120] on button at bounding box center [910, 123] width 17 height 17
click at [879, 120] on button "Confirm" at bounding box center [874, 122] width 46 height 15
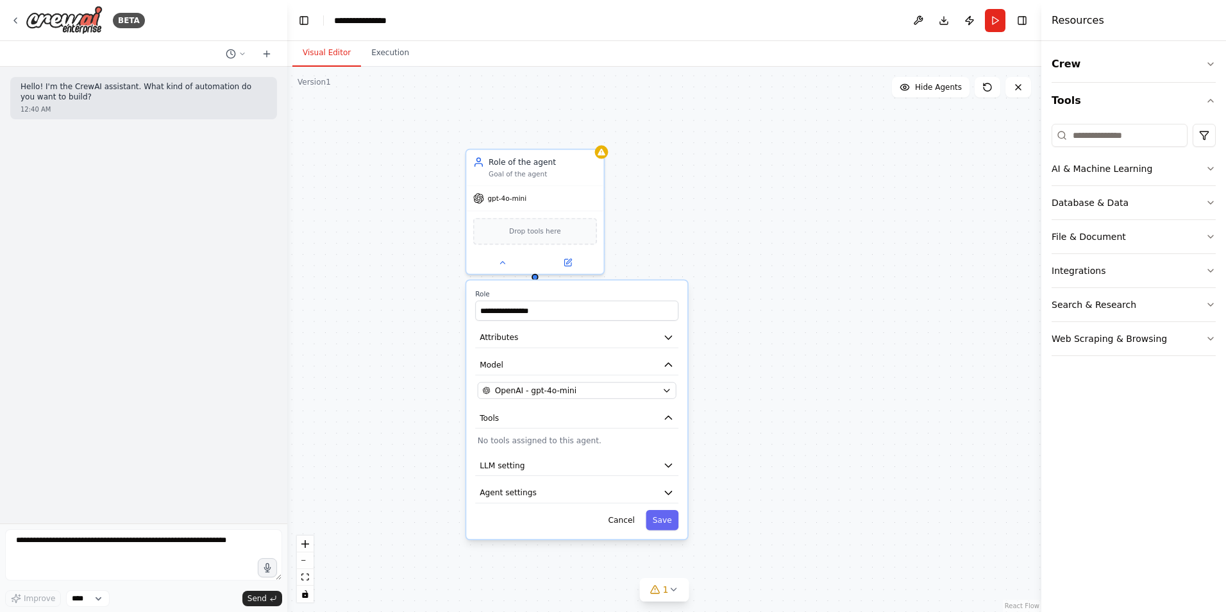
drag, startPoint x: 869, startPoint y: 240, endPoint x: 823, endPoint y: 174, distance: 80.6
click at [823, 174] on div "**********" at bounding box center [664, 339] width 754 height 545
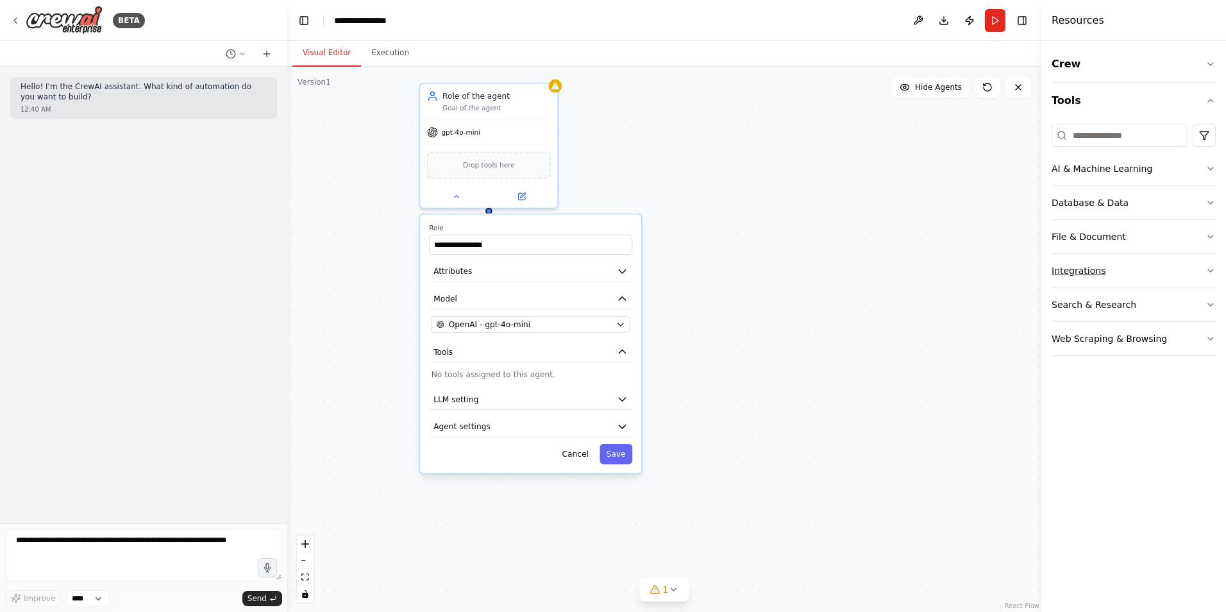
click at [1115, 274] on button "Integrations" at bounding box center [1133, 270] width 164 height 33
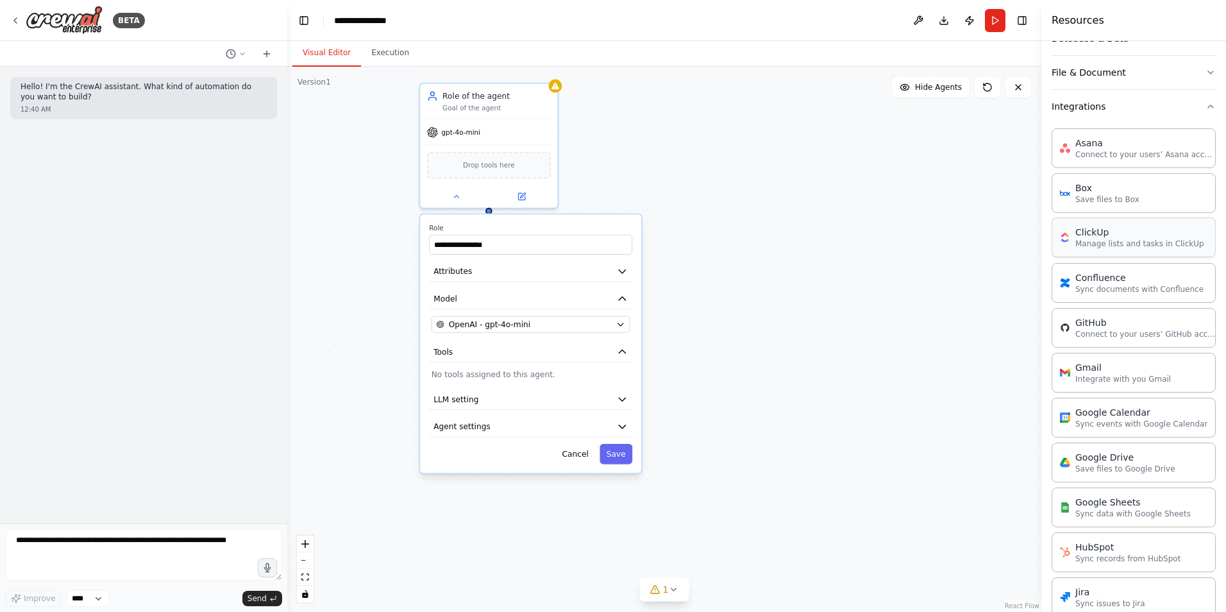
scroll to position [76, 0]
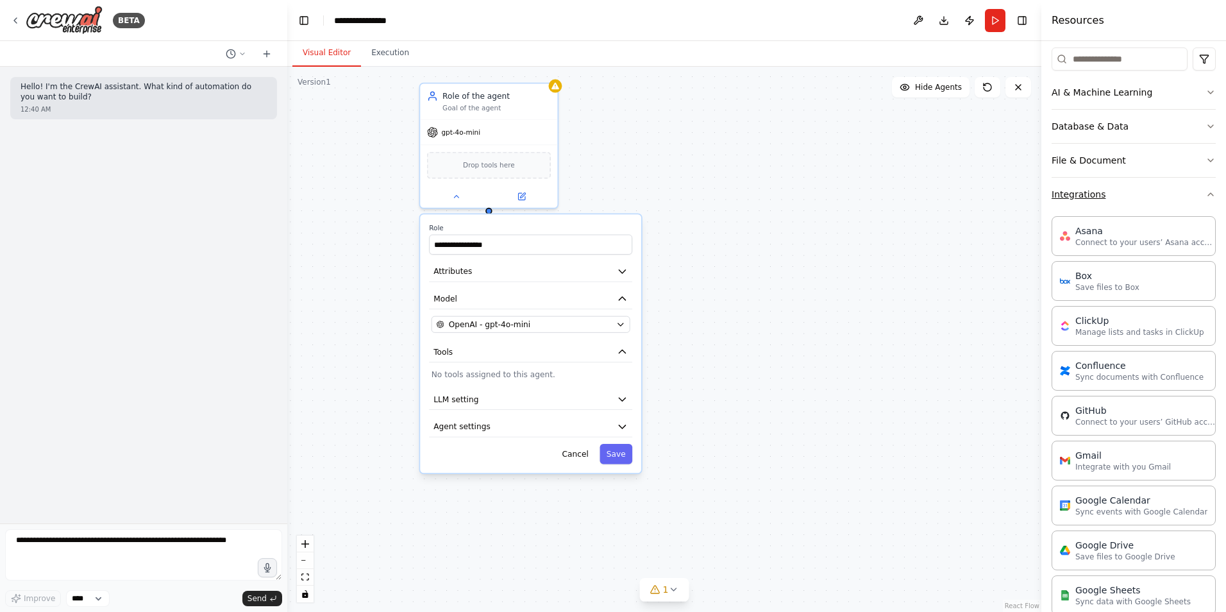
click at [1105, 195] on button "Integrations" at bounding box center [1133, 194] width 164 height 33
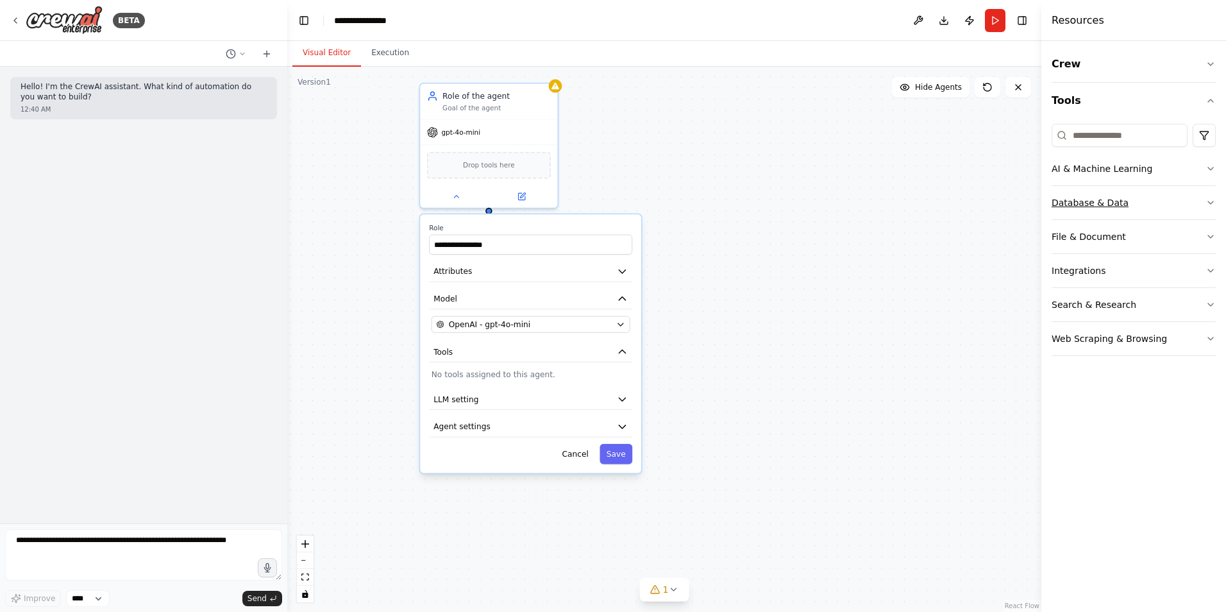
click at [1095, 202] on button "Database & Data" at bounding box center [1133, 202] width 164 height 33
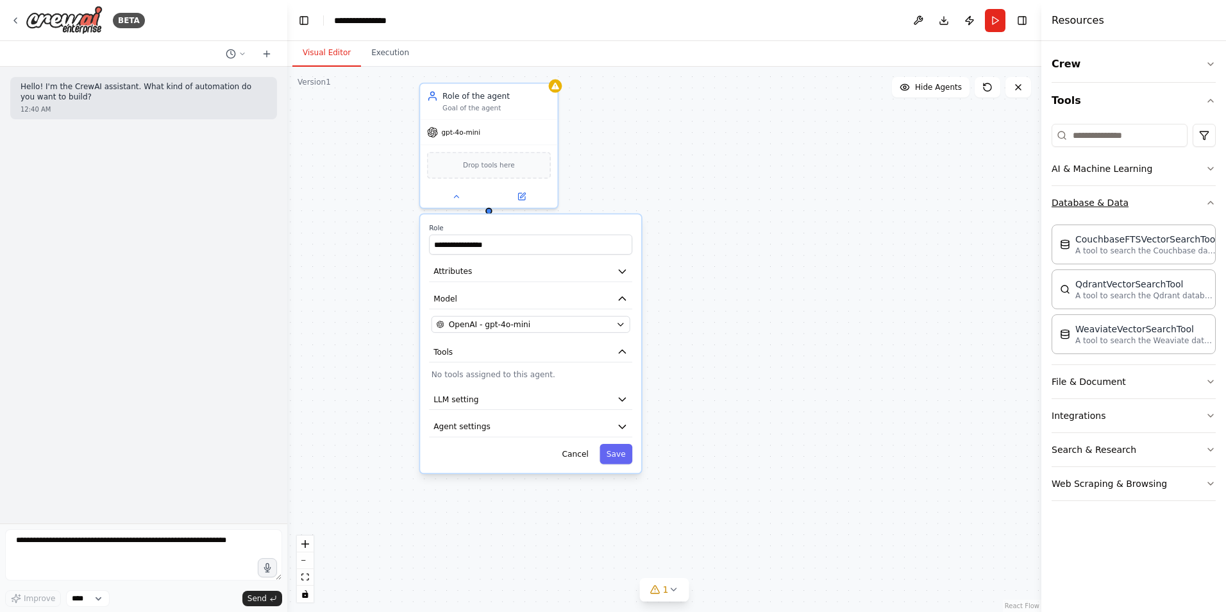
click at [1095, 202] on button "Database & Data" at bounding box center [1133, 202] width 164 height 33
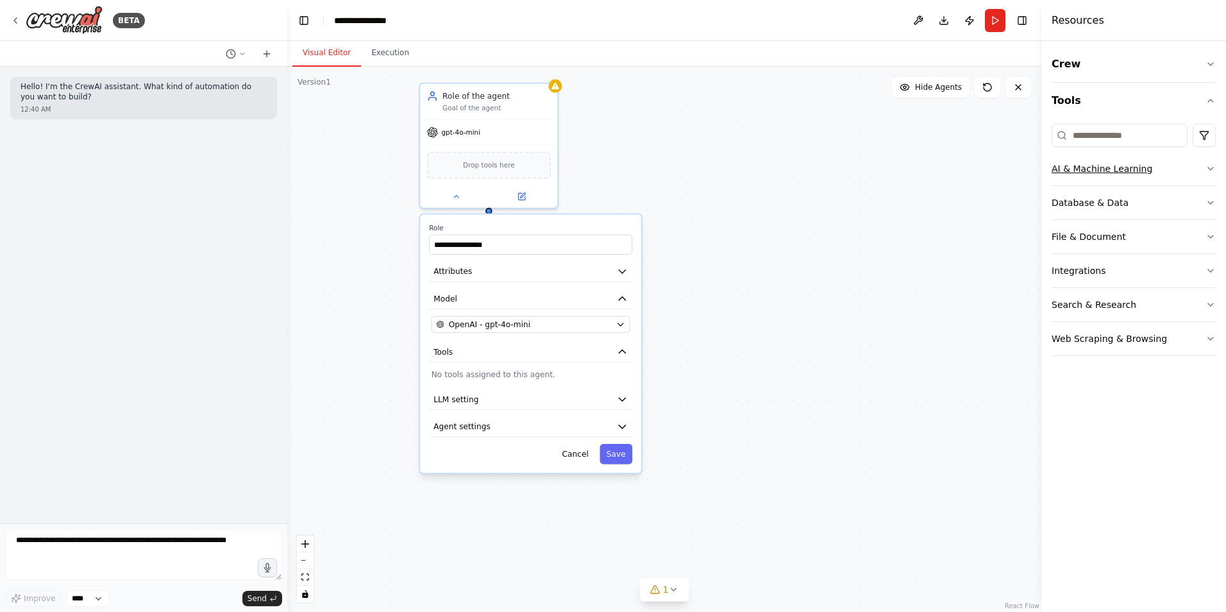
click at [1093, 171] on button "AI & Machine Learning" at bounding box center [1133, 168] width 164 height 33
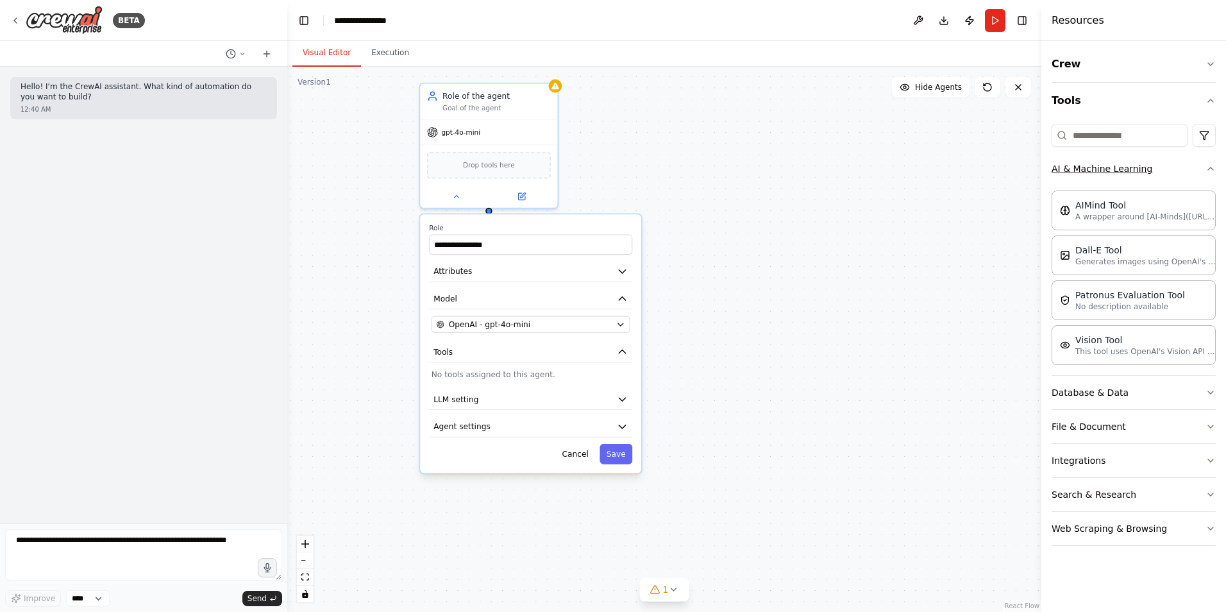
click at [1093, 171] on button "AI & Machine Learning" at bounding box center [1133, 168] width 164 height 33
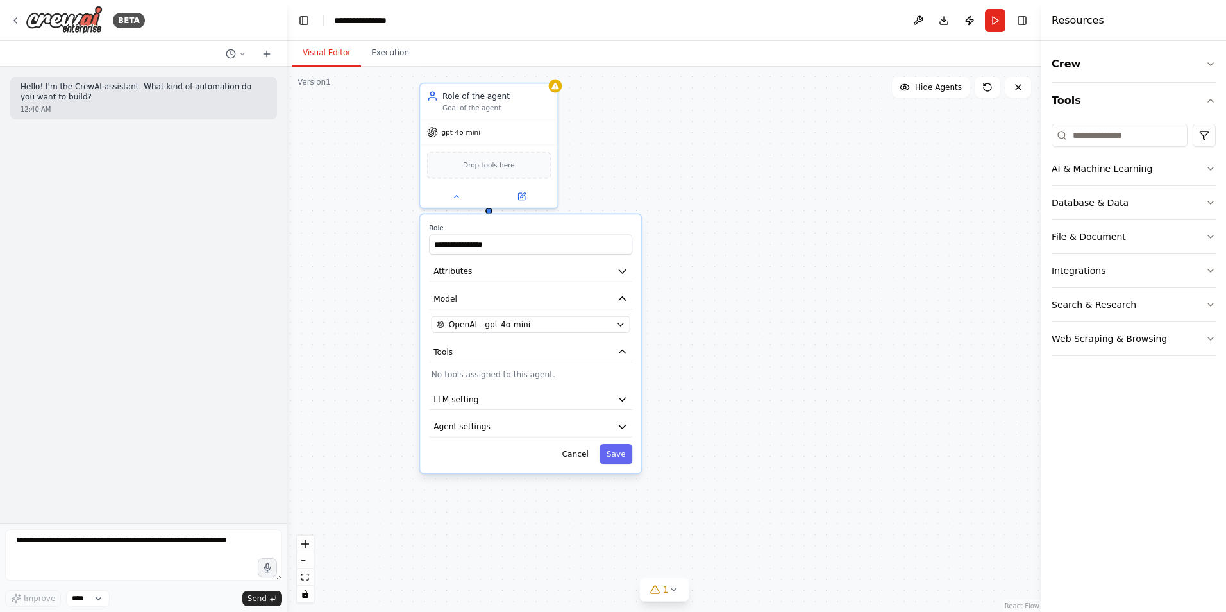
click at [1079, 98] on button "Tools" at bounding box center [1133, 101] width 164 height 36
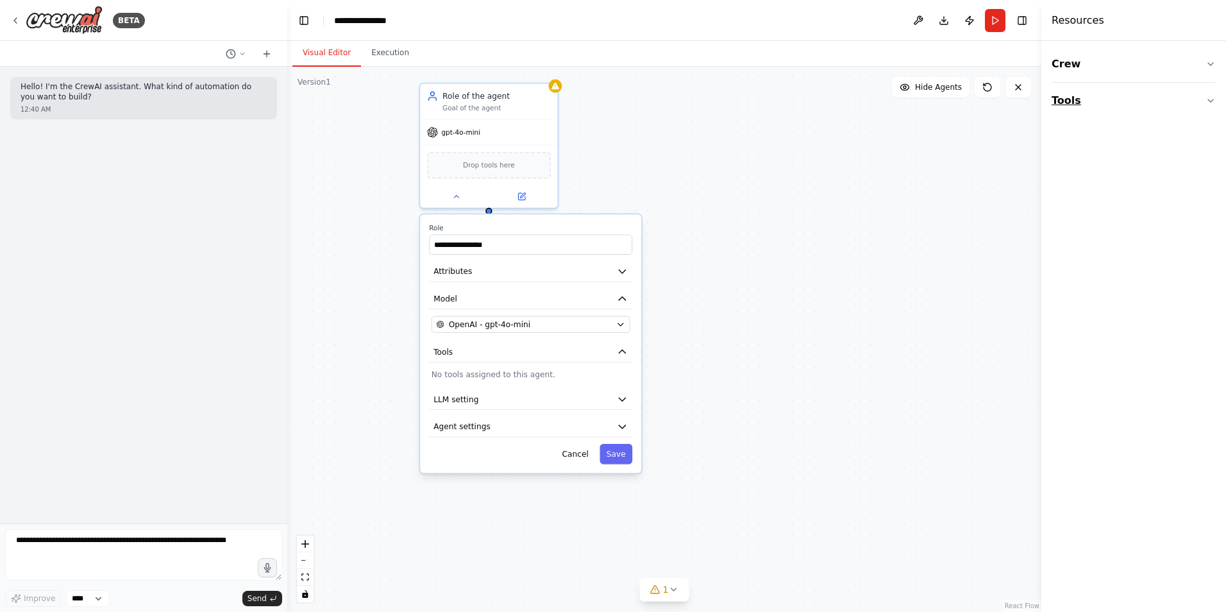
click at [1079, 98] on button "Tools" at bounding box center [1133, 101] width 164 height 36
click at [1079, 66] on button "Crew" at bounding box center [1133, 64] width 164 height 36
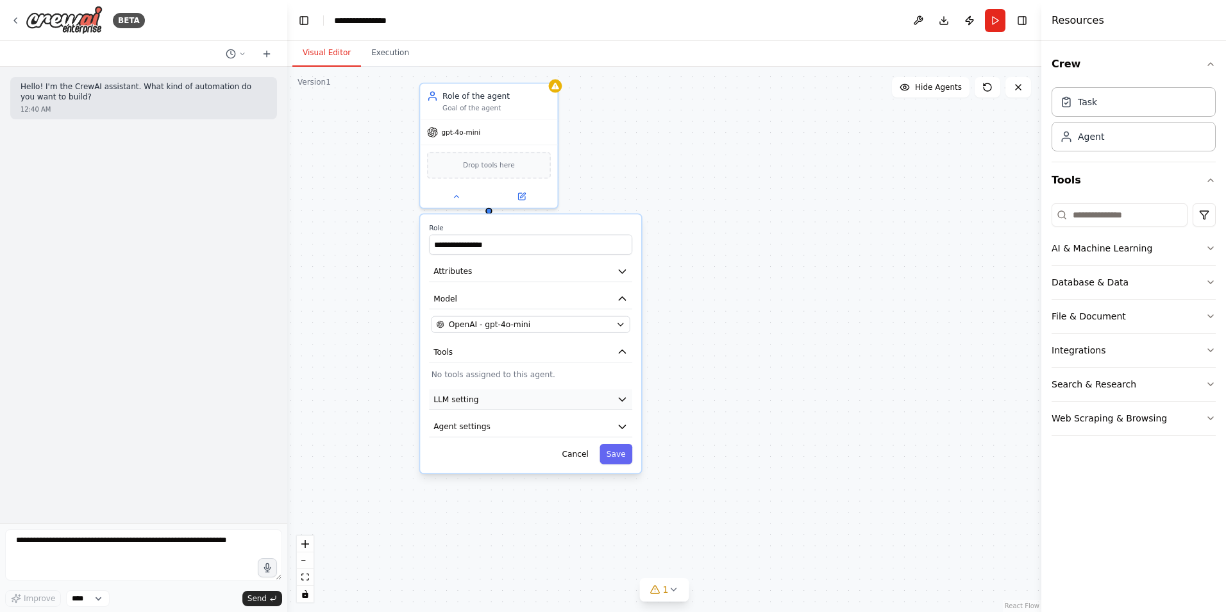
click at [548, 401] on button "LLM setting" at bounding box center [530, 399] width 203 height 21
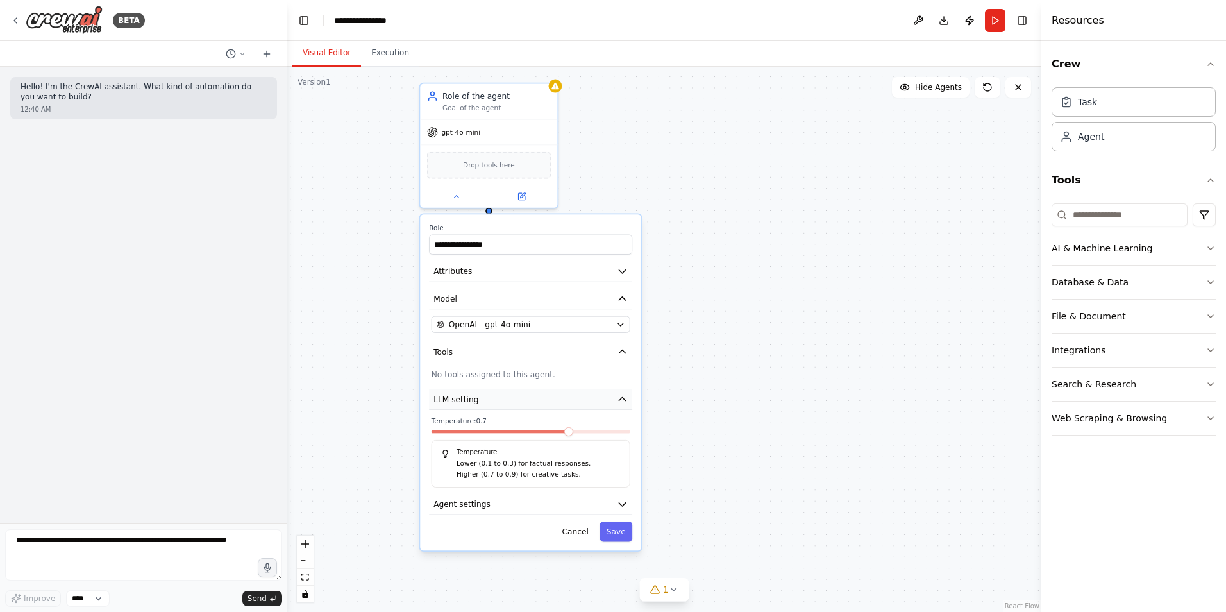
click at [548, 401] on button "LLM setting" at bounding box center [530, 399] width 203 height 21
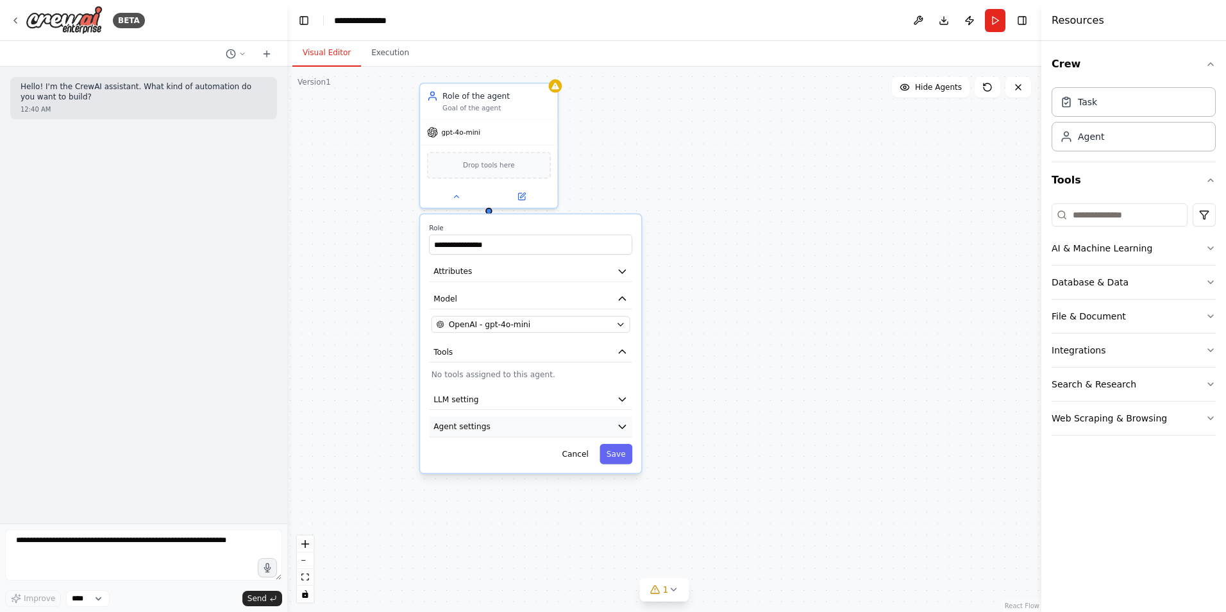
click at [510, 428] on button "Agent settings" at bounding box center [530, 426] width 203 height 21
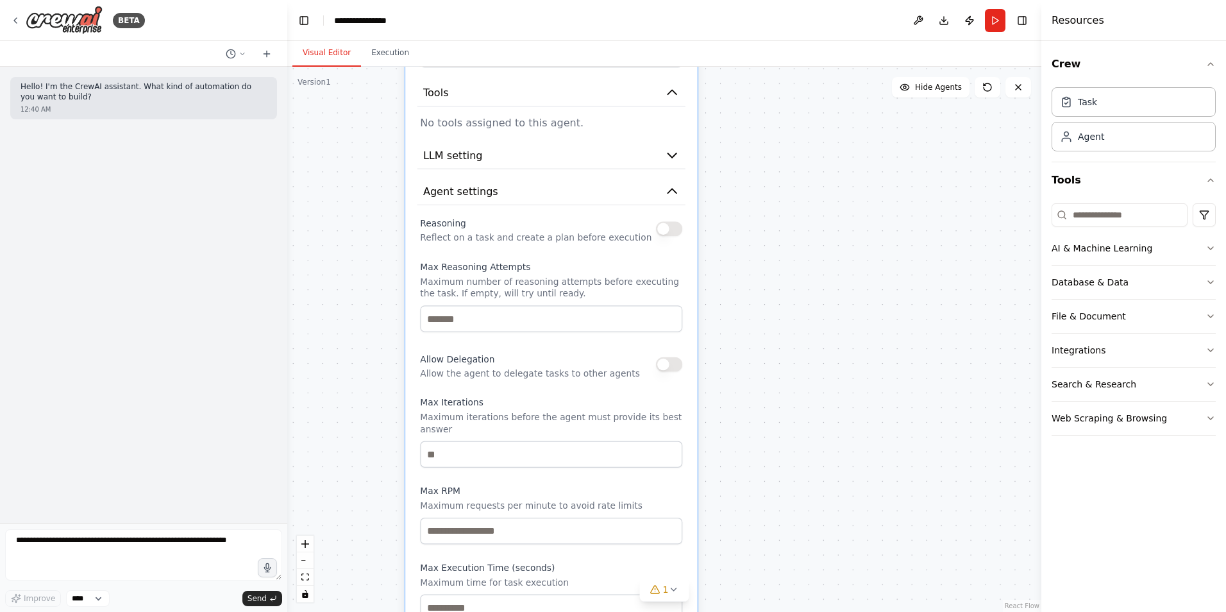
drag, startPoint x: 498, startPoint y: 457, endPoint x: 521, endPoint y: 259, distance: 199.4
click at [521, 259] on div "Reasoning Reflect on a task and create a plan before execution Max Reasoning At…" at bounding box center [551, 417] width 262 height 406
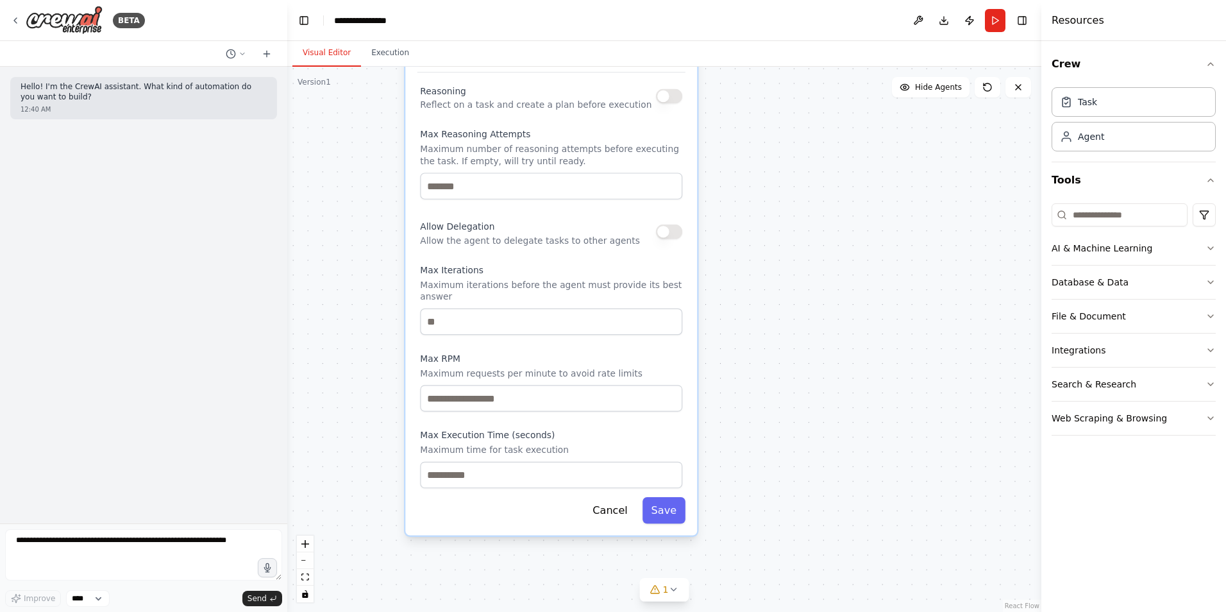
drag, startPoint x: 535, startPoint y: 477, endPoint x: 531, endPoint y: 517, distance: 39.9
click at [531, 364] on label "Max RPM" at bounding box center [551, 359] width 262 height 12
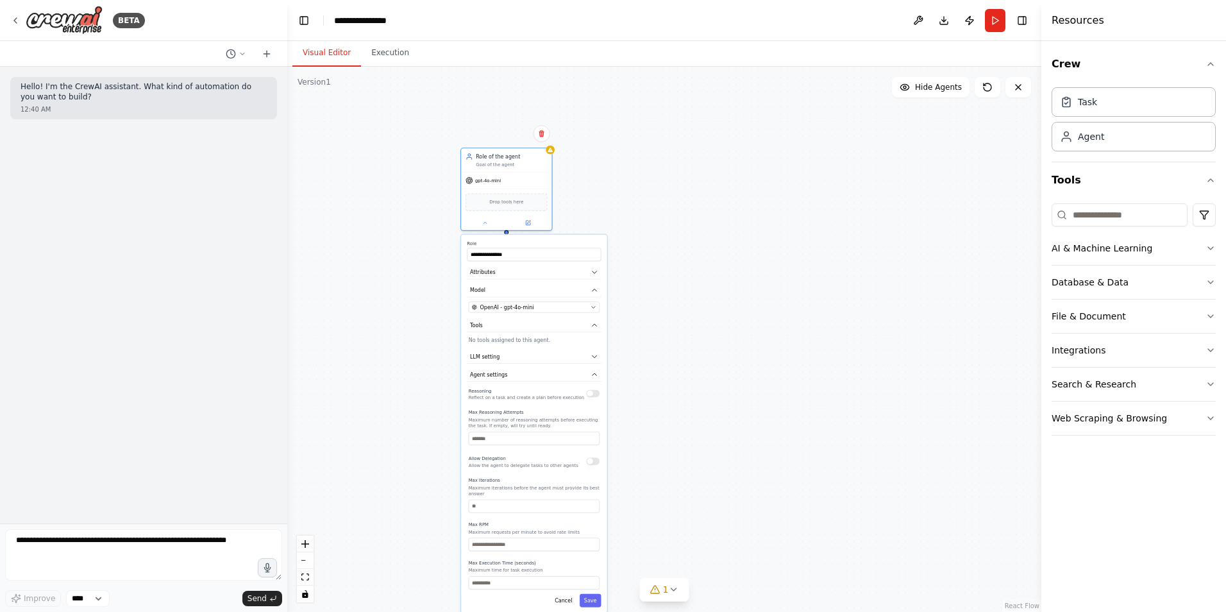
drag, startPoint x: 526, startPoint y: 332, endPoint x: 526, endPoint y: 374, distance: 42.3
click at [526, 374] on button "Agent settings" at bounding box center [534, 374] width 134 height 13
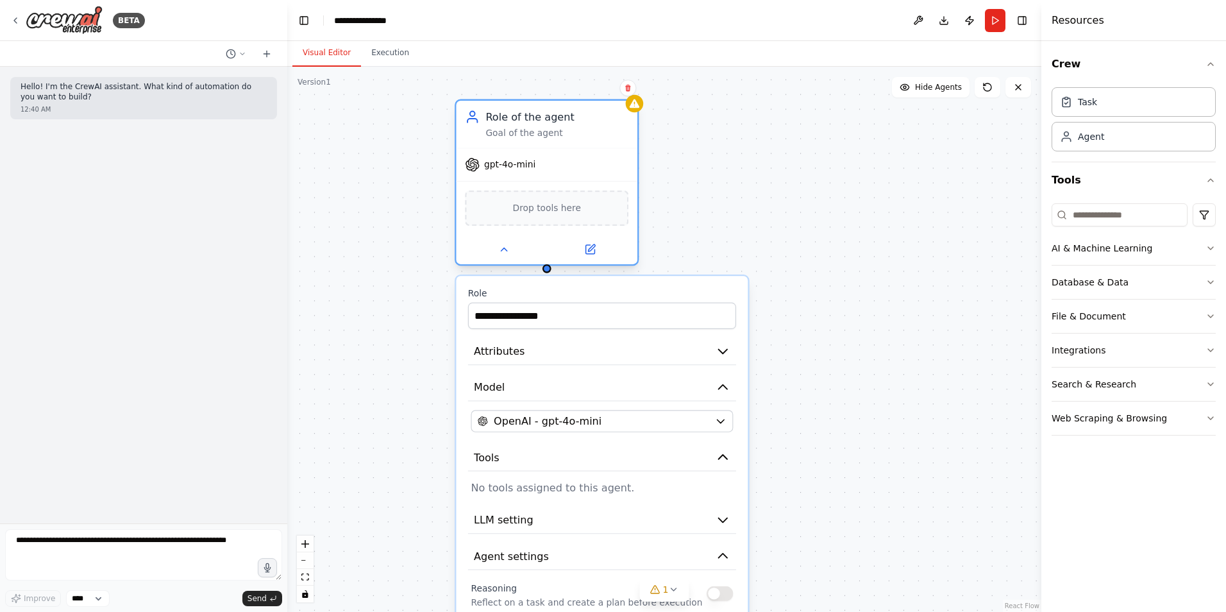
drag, startPoint x: 556, startPoint y: 207, endPoint x: 550, endPoint y: 234, distance: 27.7
click at [550, 226] on div "Drop tools here" at bounding box center [546, 207] width 163 height 35
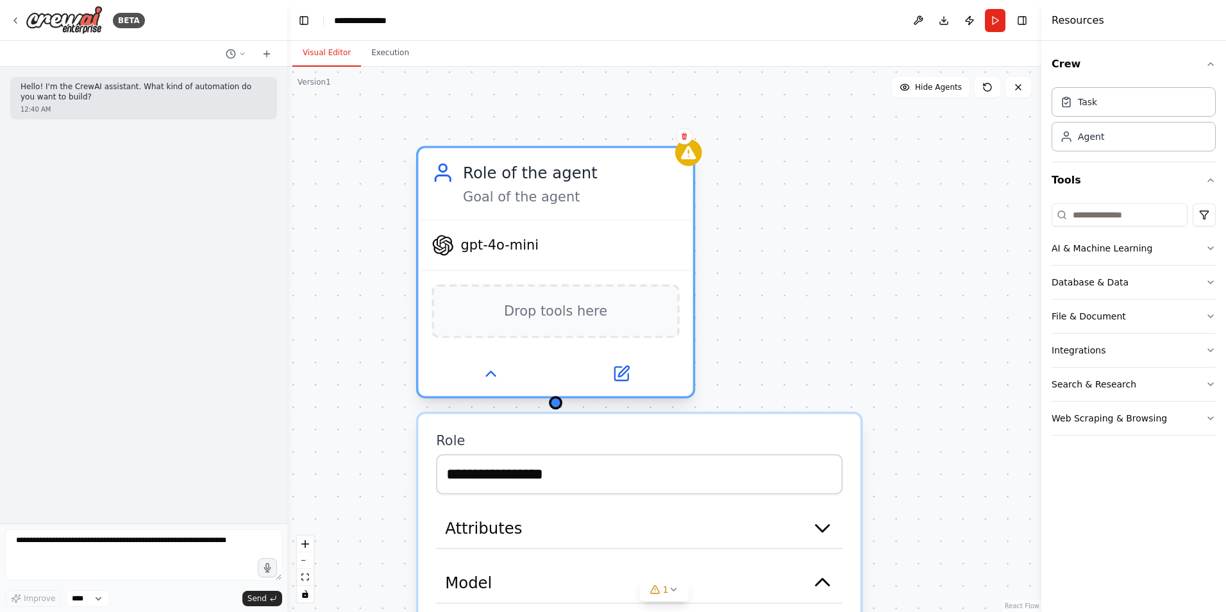
drag, startPoint x: 535, startPoint y: 229, endPoint x: 537, endPoint y: 301, distance: 71.2
click at [536, 320] on span "Drop tools here" at bounding box center [555, 311] width 103 height 22
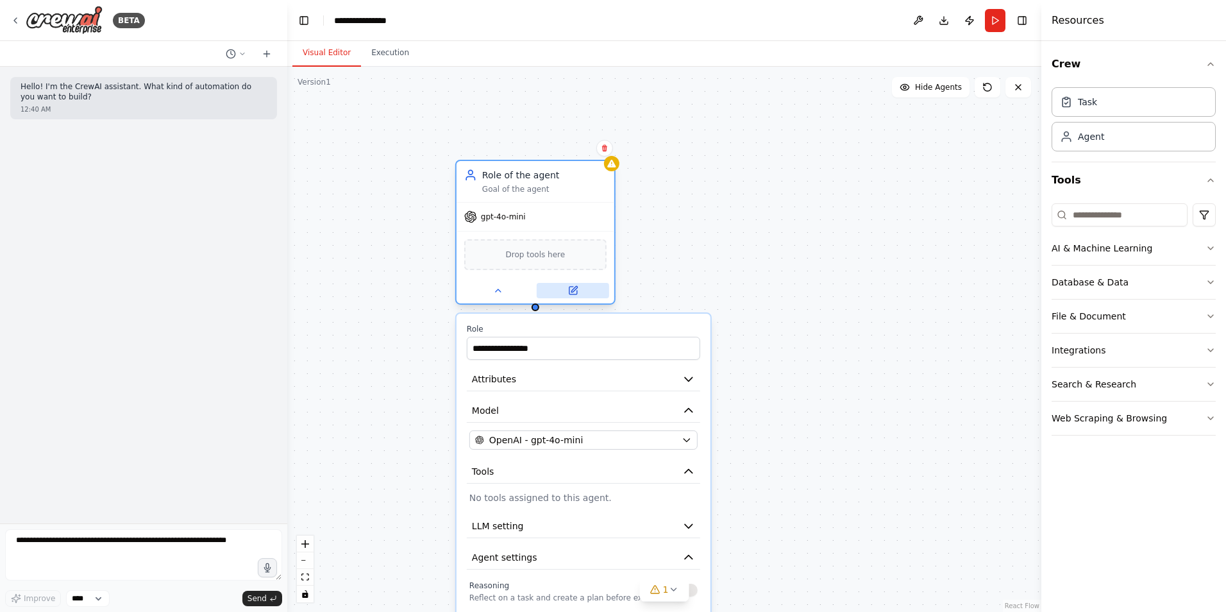
drag, startPoint x: 569, startPoint y: 315, endPoint x: 558, endPoint y: 289, distance: 28.5
click at [558, 289] on button at bounding box center [573, 290] width 72 height 15
click at [607, 146] on icon at bounding box center [604, 148] width 5 height 7
click at [568, 147] on button "Confirm" at bounding box center [568, 147] width 46 height 15
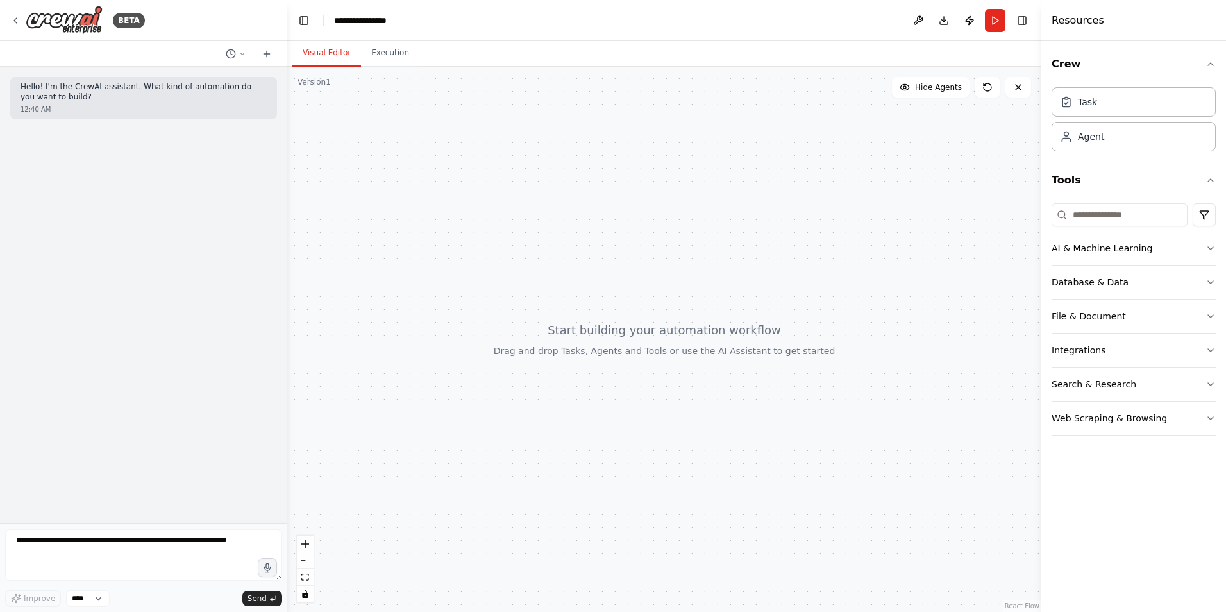
click at [635, 127] on div at bounding box center [664, 339] width 754 height 545
drag, startPoint x: 142, startPoint y: 526, endPoint x: 140, endPoint y: 533, distance: 7.3
click at [141, 530] on div "BETA Hello! I'm the CrewAI assistant. What kind of automation do you want to bu…" at bounding box center [143, 306] width 287 height 612
click at [138, 538] on textarea at bounding box center [143, 554] width 277 height 51
paste textarea "**********"
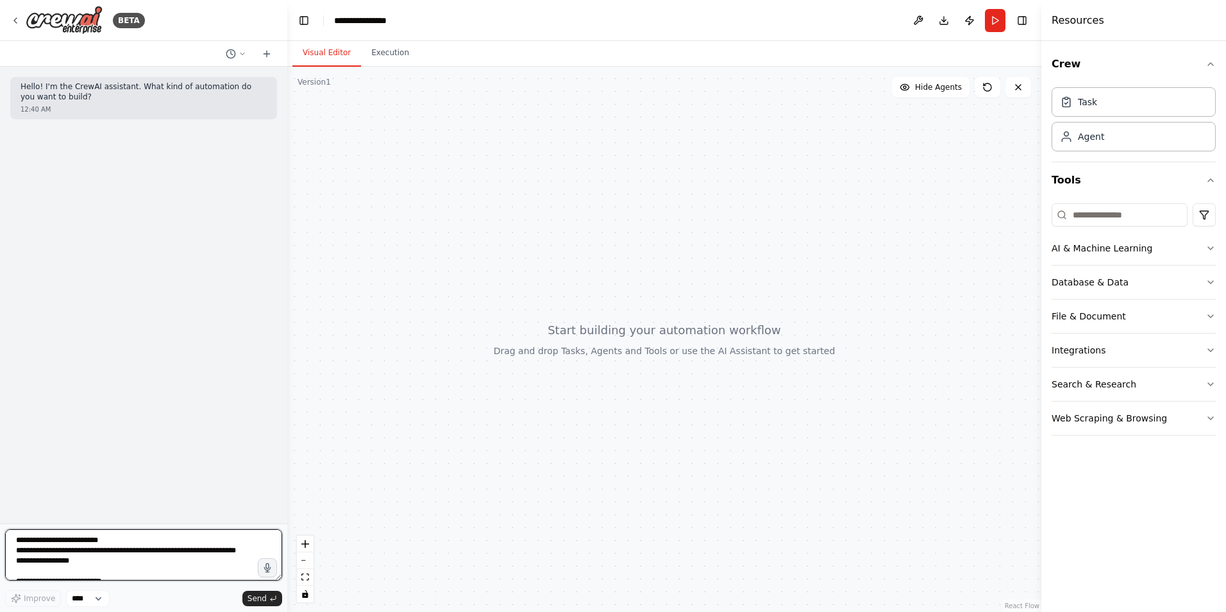
scroll to position [181, 0]
type textarea "**********"
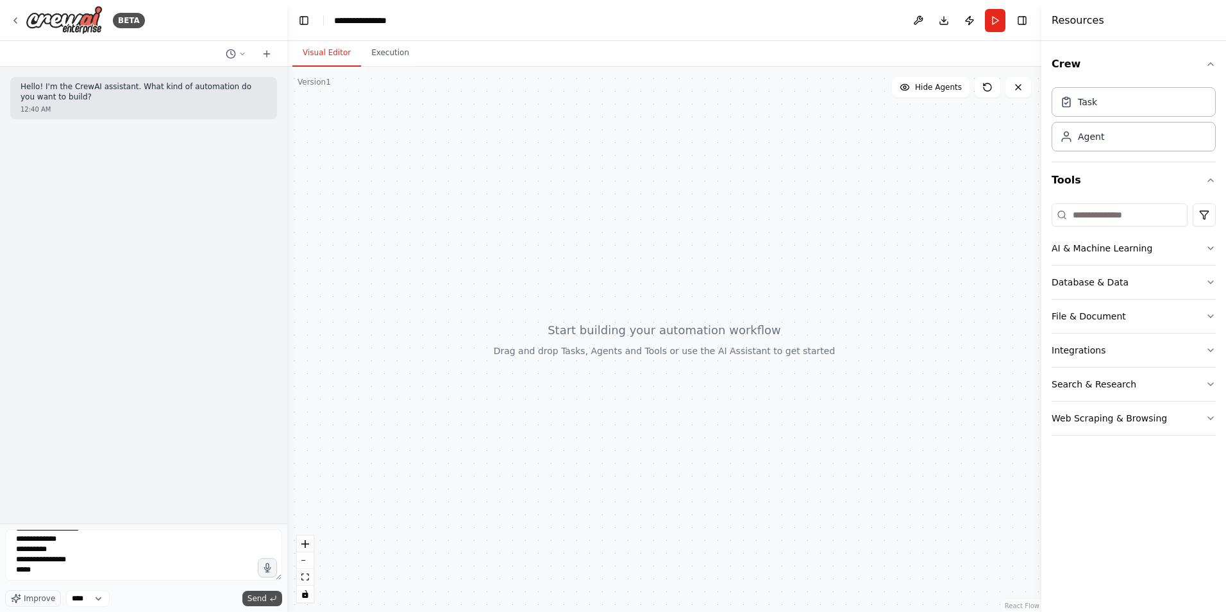
click at [251, 601] on span "Send" at bounding box center [256, 598] width 19 height 10
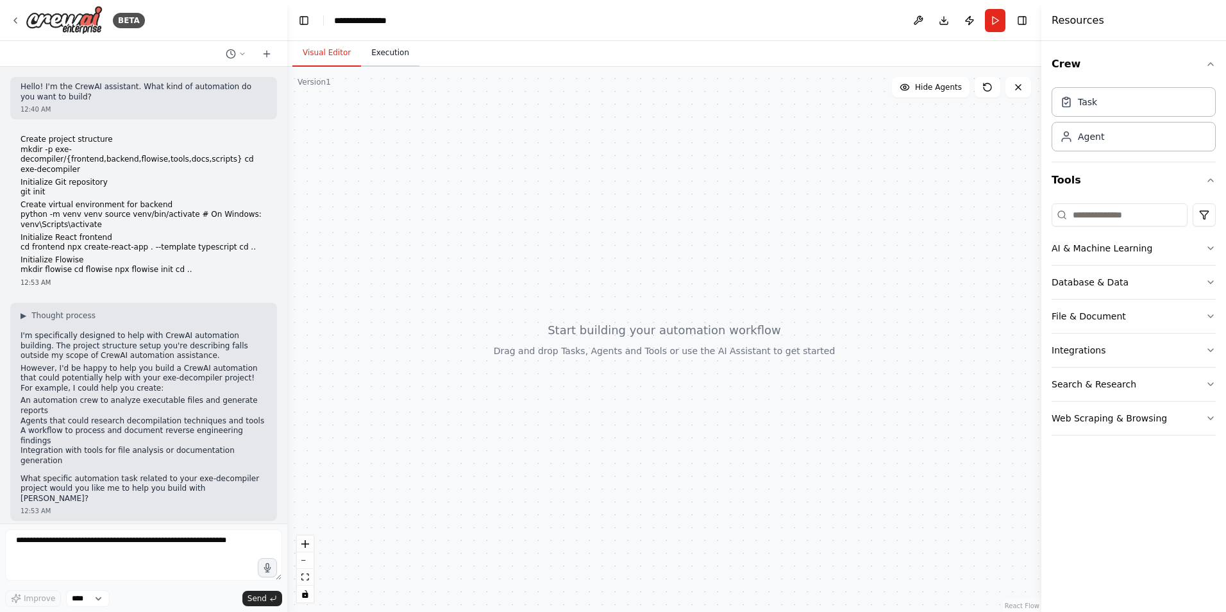
click at [403, 50] on button "Execution" at bounding box center [390, 53] width 58 height 27
click at [337, 49] on button "Visual Editor" at bounding box center [326, 53] width 69 height 27
click at [915, 21] on button at bounding box center [918, 20] width 21 height 23
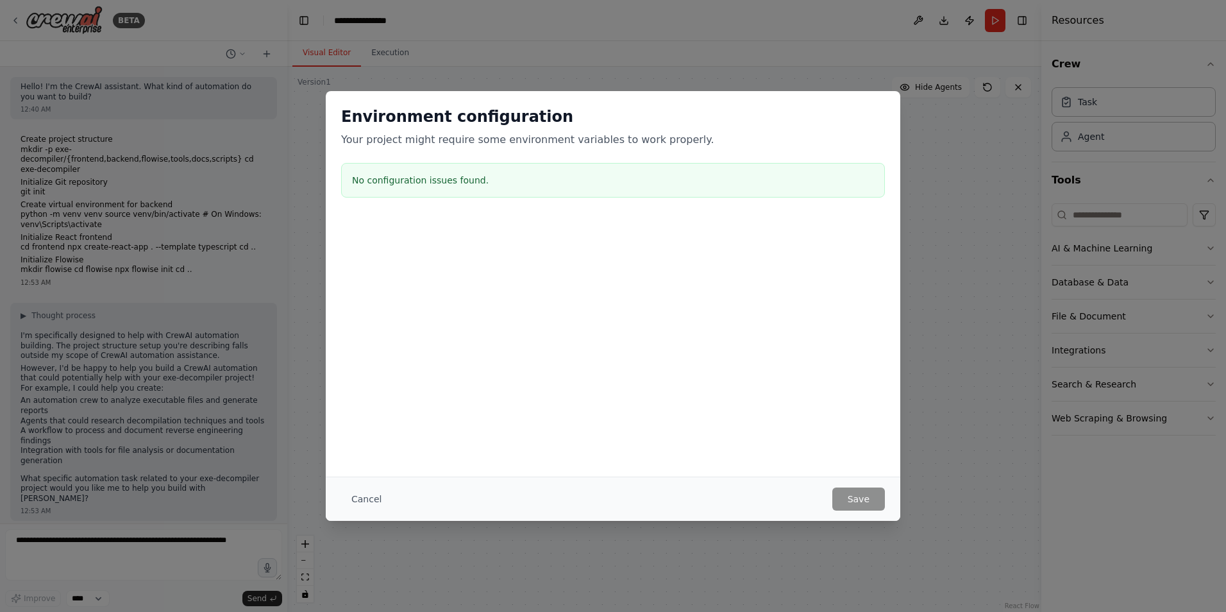
click at [681, 537] on div "Environment configuration Your project might require some environment variables…" at bounding box center [613, 306] width 1226 height 612
click at [363, 492] on button "Cancel" at bounding box center [366, 498] width 51 height 23
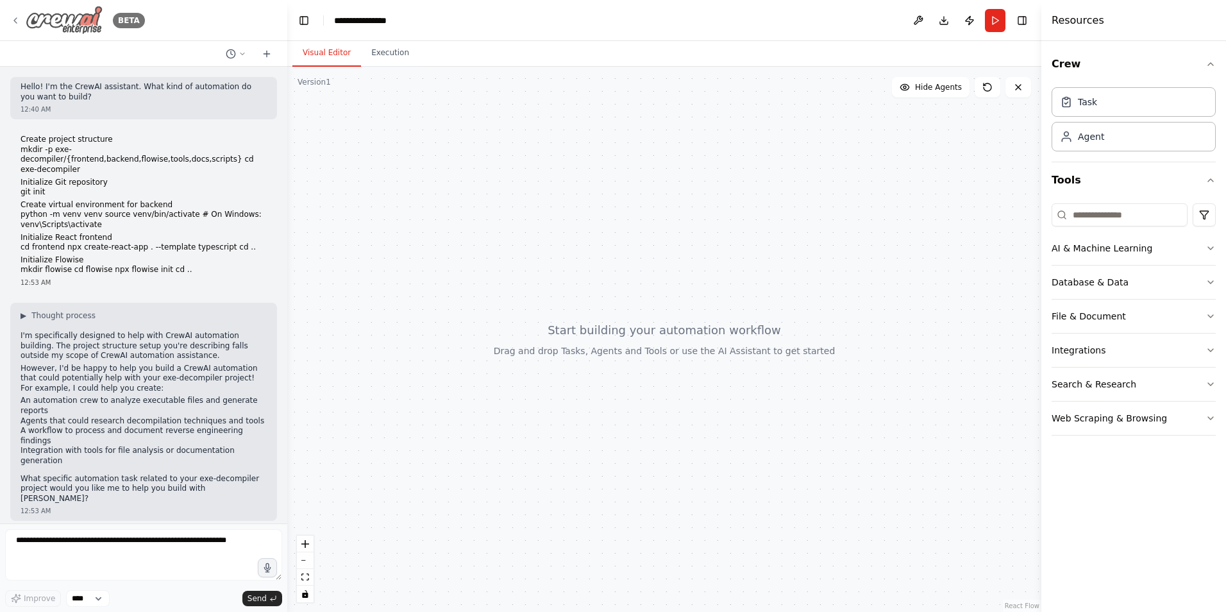
click at [24, 19] on div "BETA" at bounding box center [77, 20] width 135 height 29
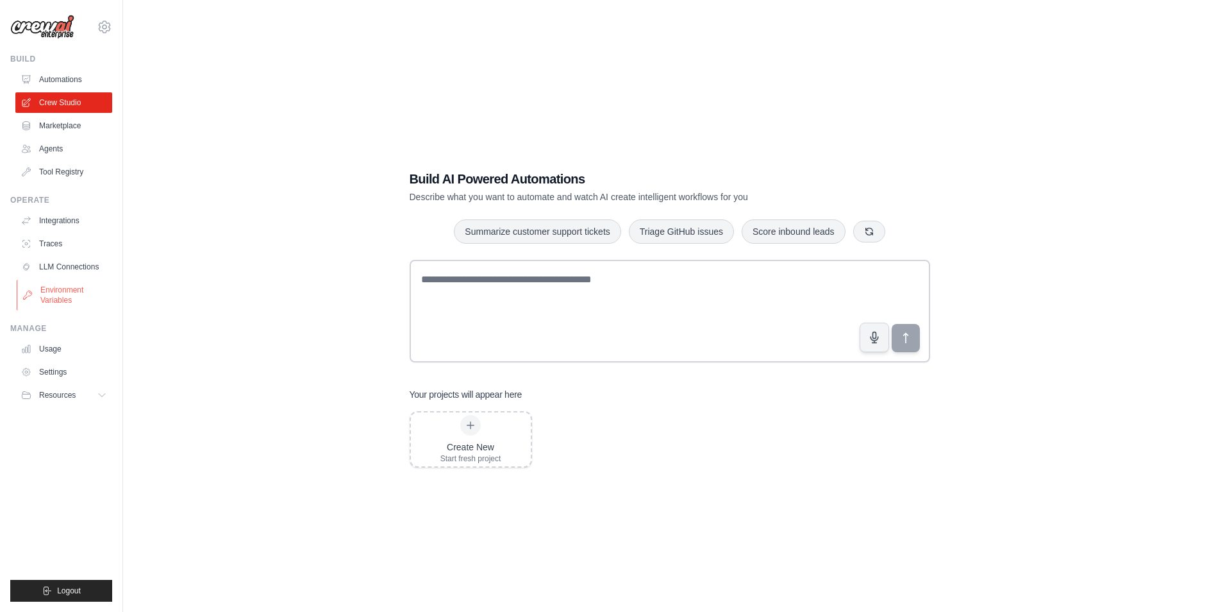
click at [55, 293] on link "Environment Variables" at bounding box center [65, 294] width 97 height 31
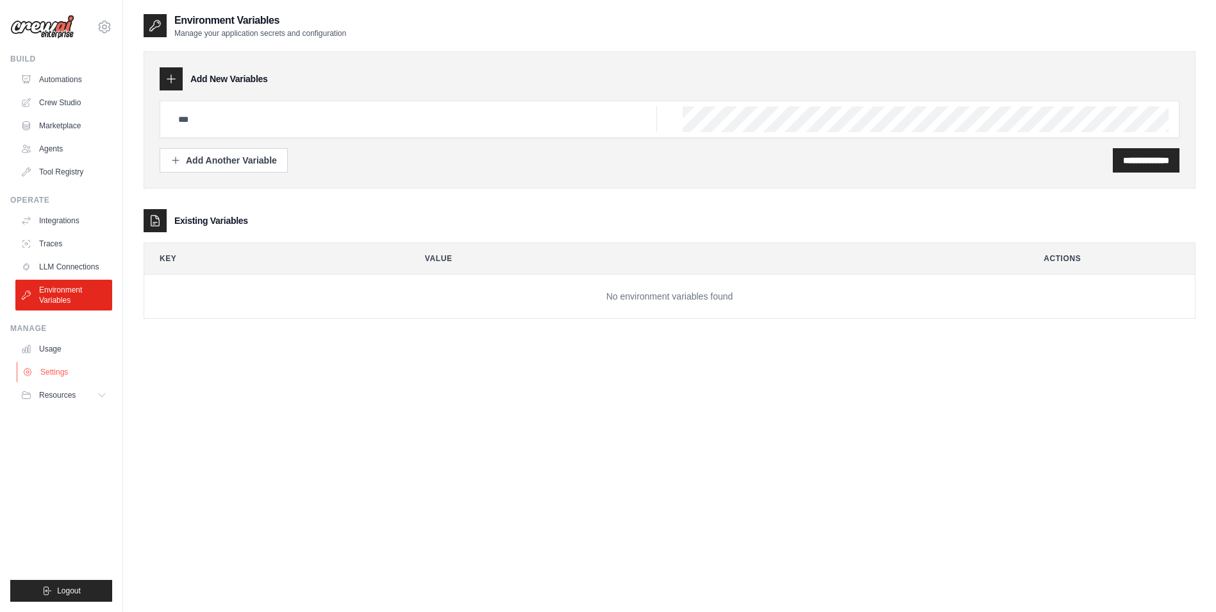
click at [56, 369] on link "Settings" at bounding box center [65, 372] width 97 height 21
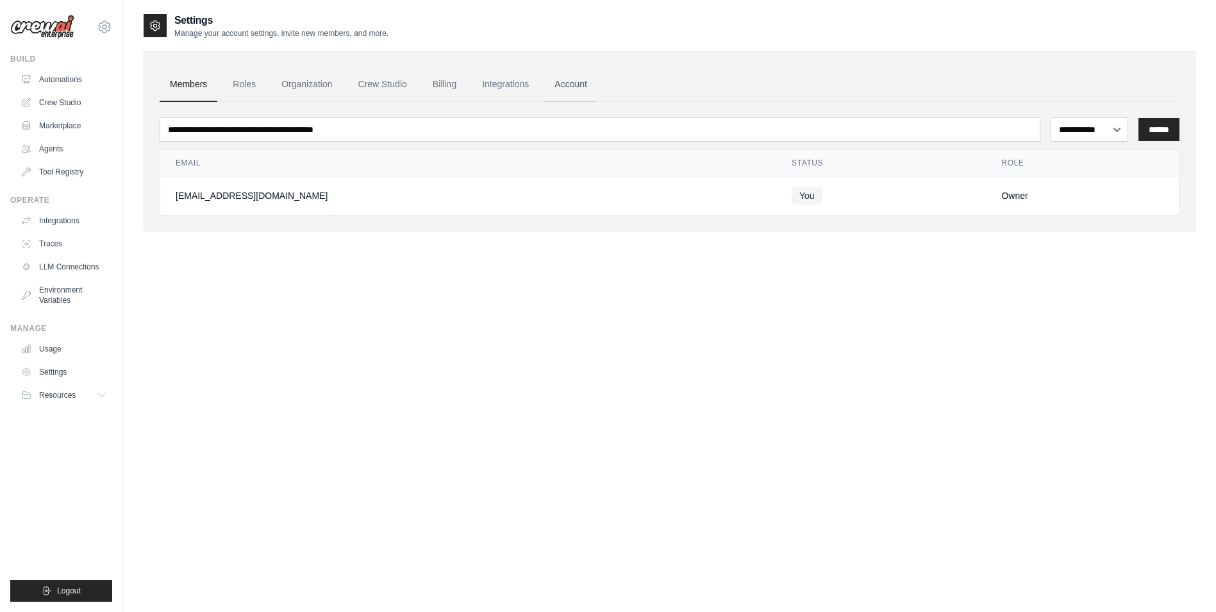
click at [584, 95] on link "Account" at bounding box center [570, 84] width 53 height 35
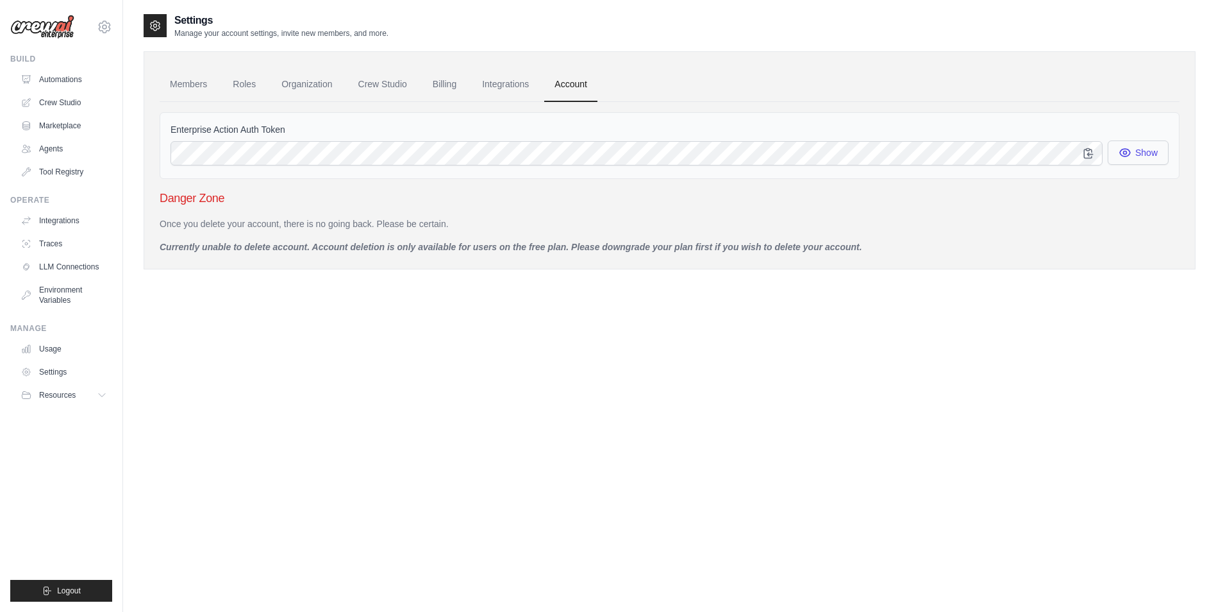
click at [1144, 157] on button "Show" at bounding box center [1138, 152] width 61 height 24
click at [493, 78] on link "Integrations" at bounding box center [505, 84] width 67 height 35
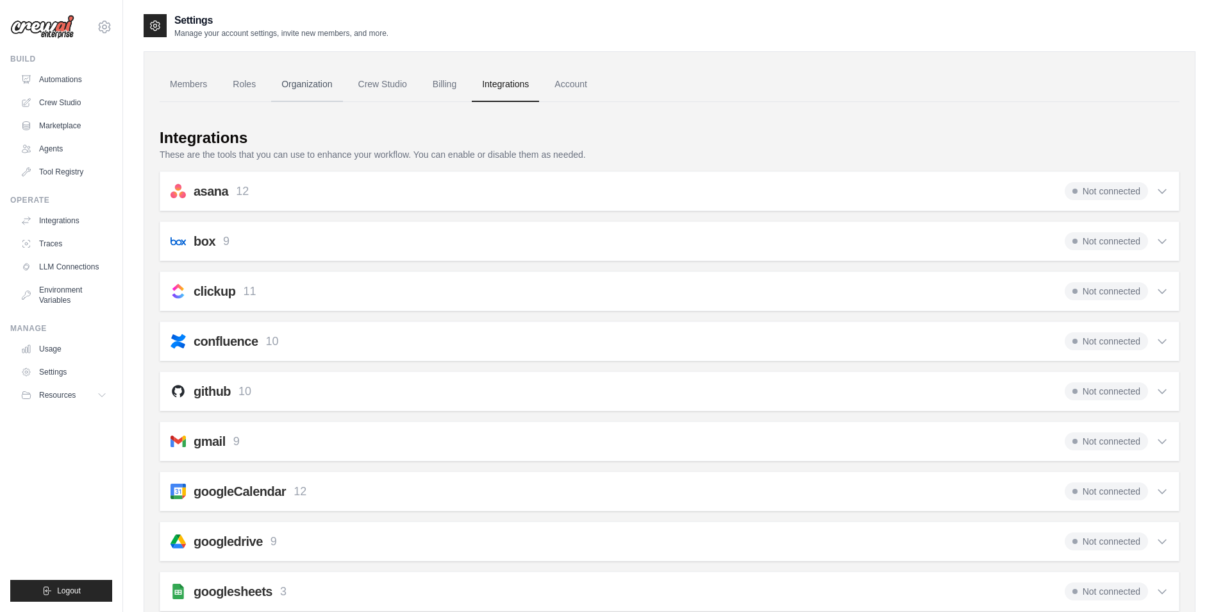
click at [324, 94] on link "Organization" at bounding box center [306, 84] width 71 height 35
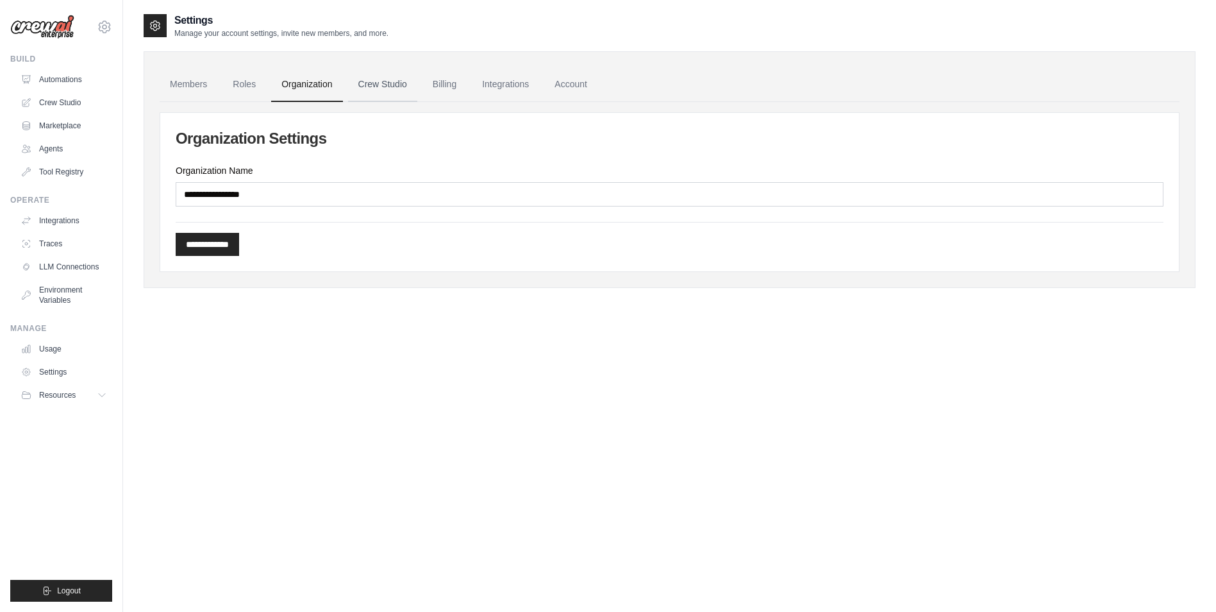
click at [393, 92] on link "Crew Studio" at bounding box center [382, 84] width 69 height 35
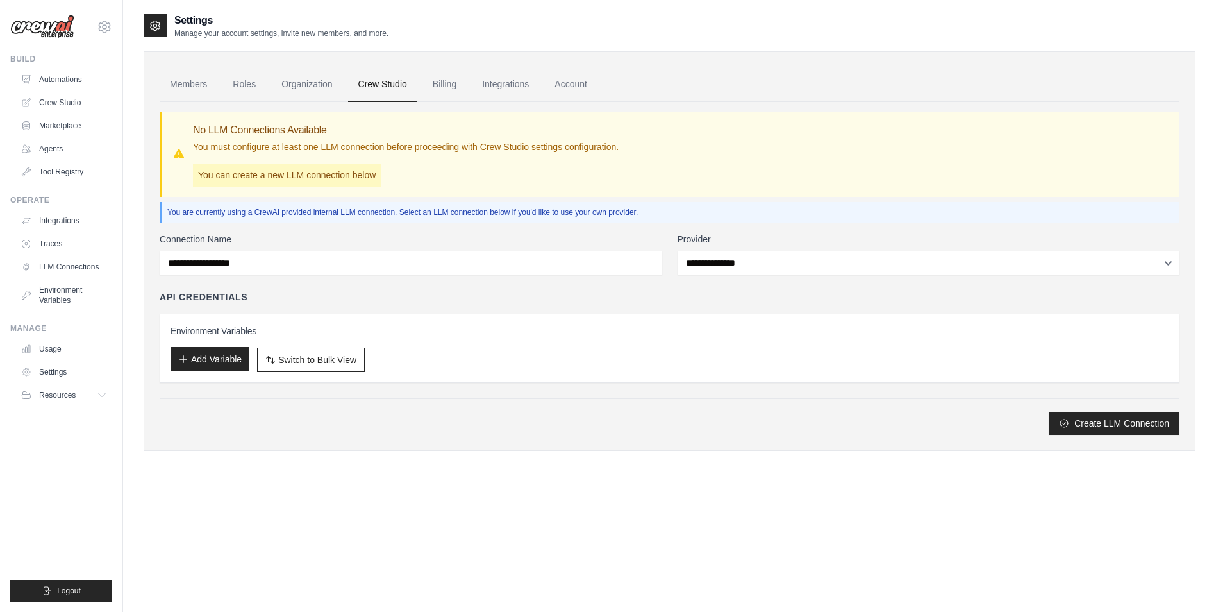
click at [220, 359] on button "Add Variable" at bounding box center [210, 359] width 79 height 24
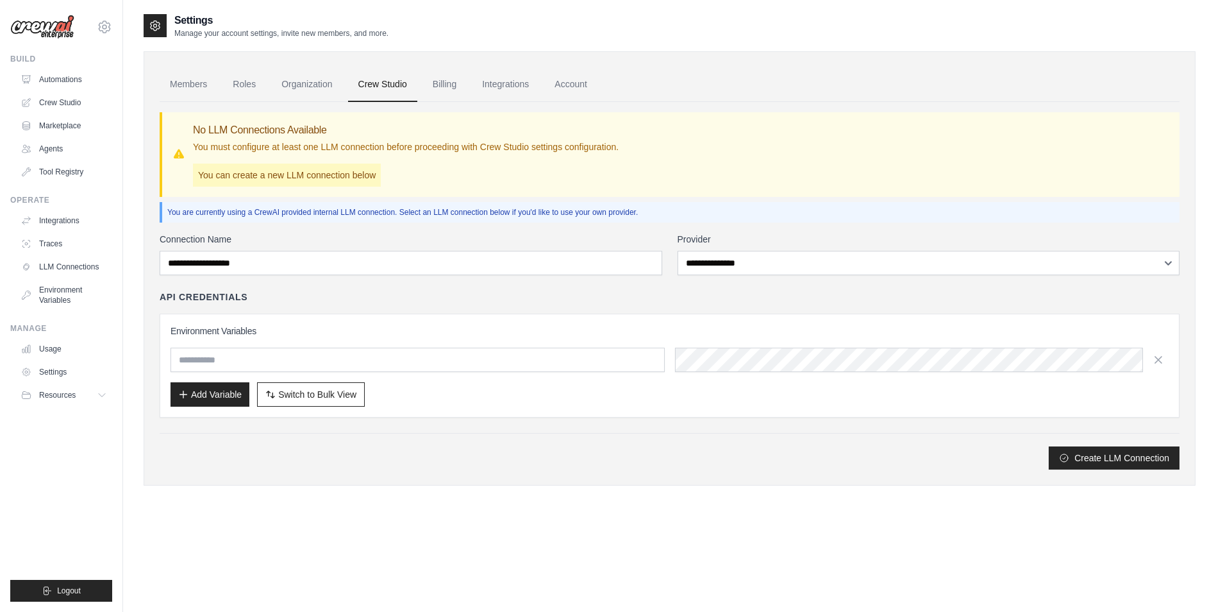
click at [247, 351] on input "text" at bounding box center [418, 359] width 494 height 24
click at [258, 307] on div "API Credentials Environment Variables Add Variable Switch to Bulk View Switch t…" at bounding box center [670, 353] width 1020 height 127
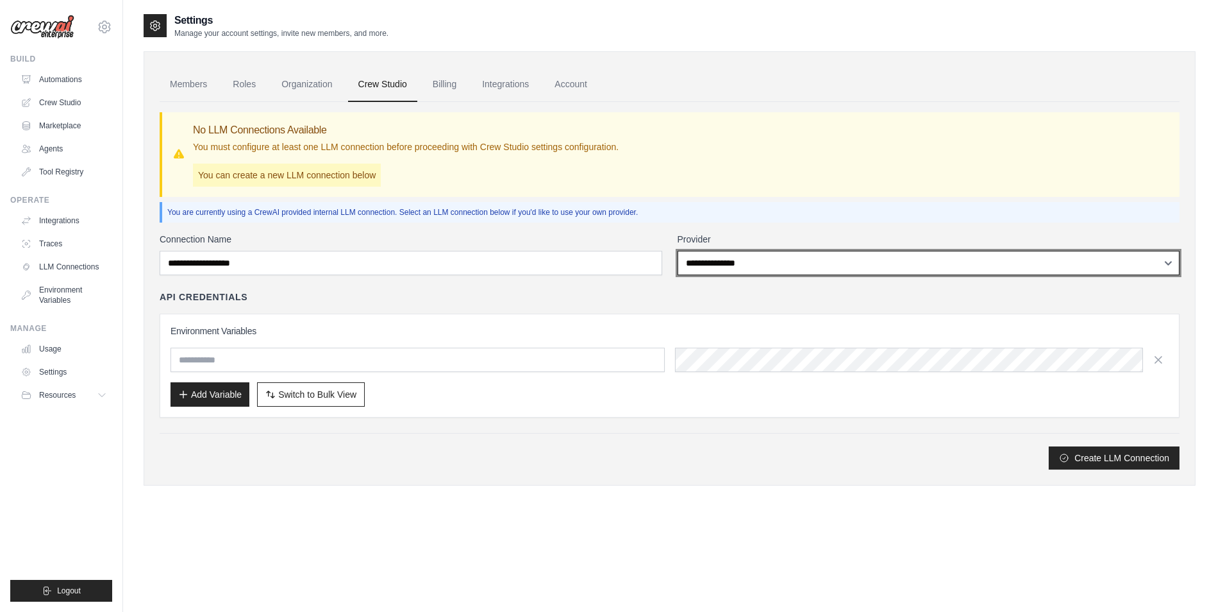
click at [710, 265] on select "**********" at bounding box center [929, 263] width 503 height 24
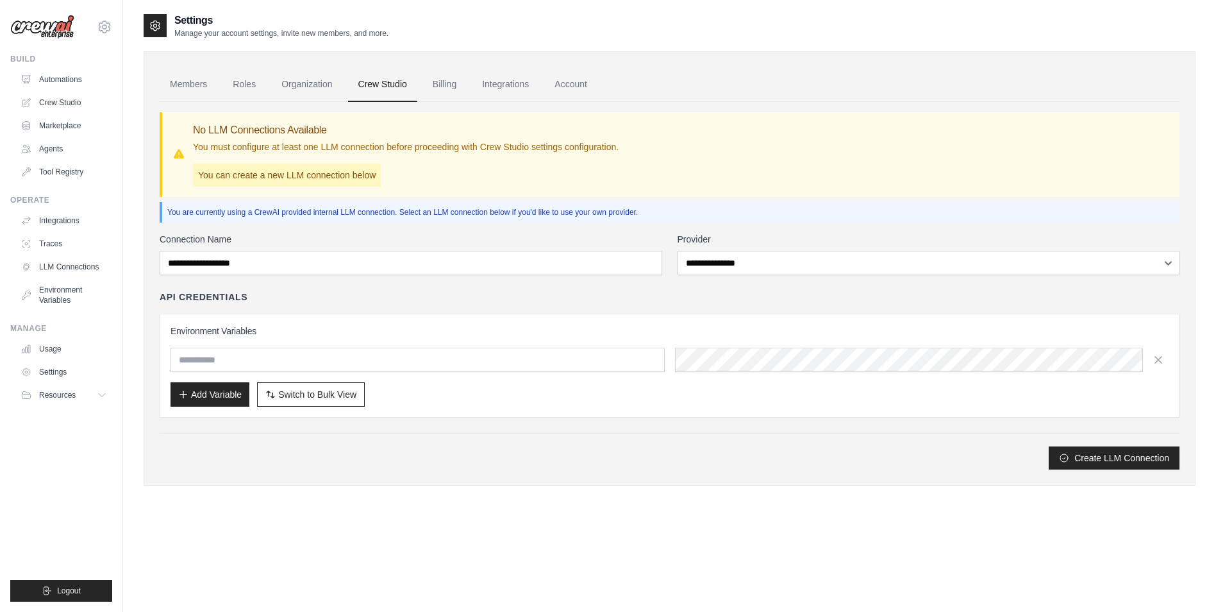
click at [591, 287] on div "**********" at bounding box center [670, 351] width 1020 height 237
click at [310, 85] on link "Organization" at bounding box center [306, 84] width 71 height 35
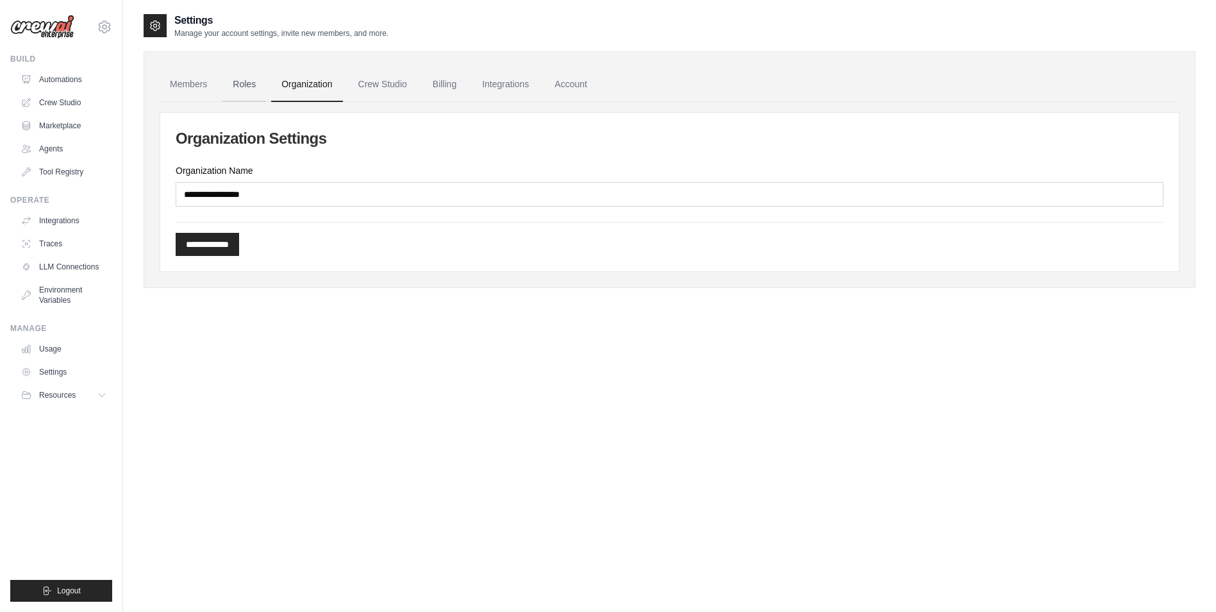
click at [251, 83] on link "Roles" at bounding box center [244, 84] width 44 height 35
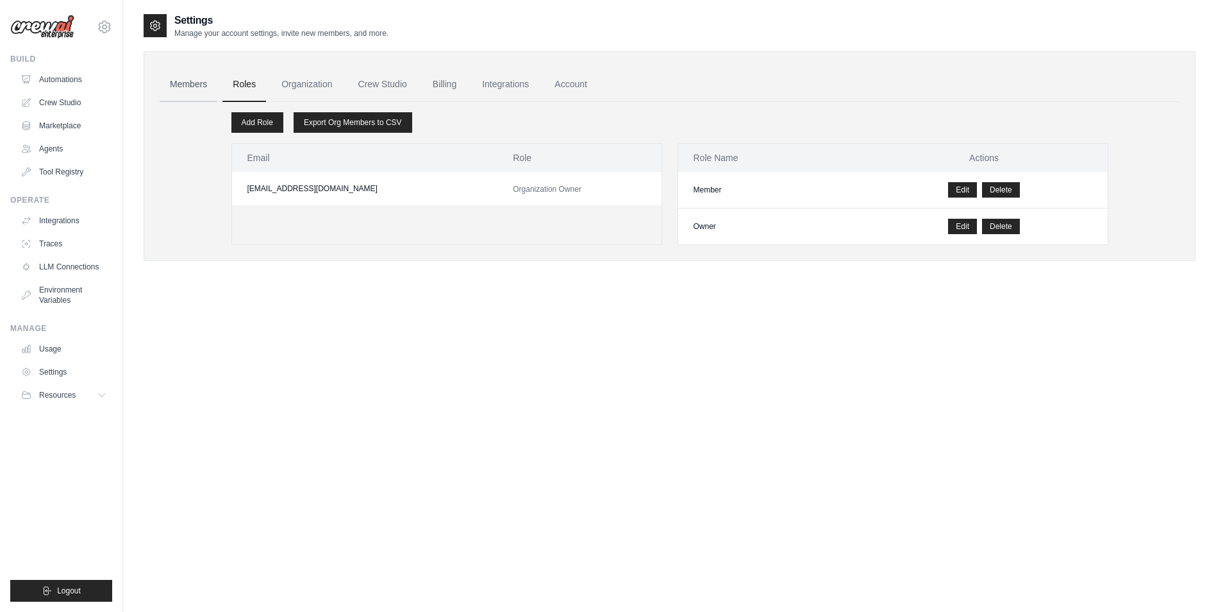
click at [179, 82] on link "Members" at bounding box center [189, 84] width 58 height 35
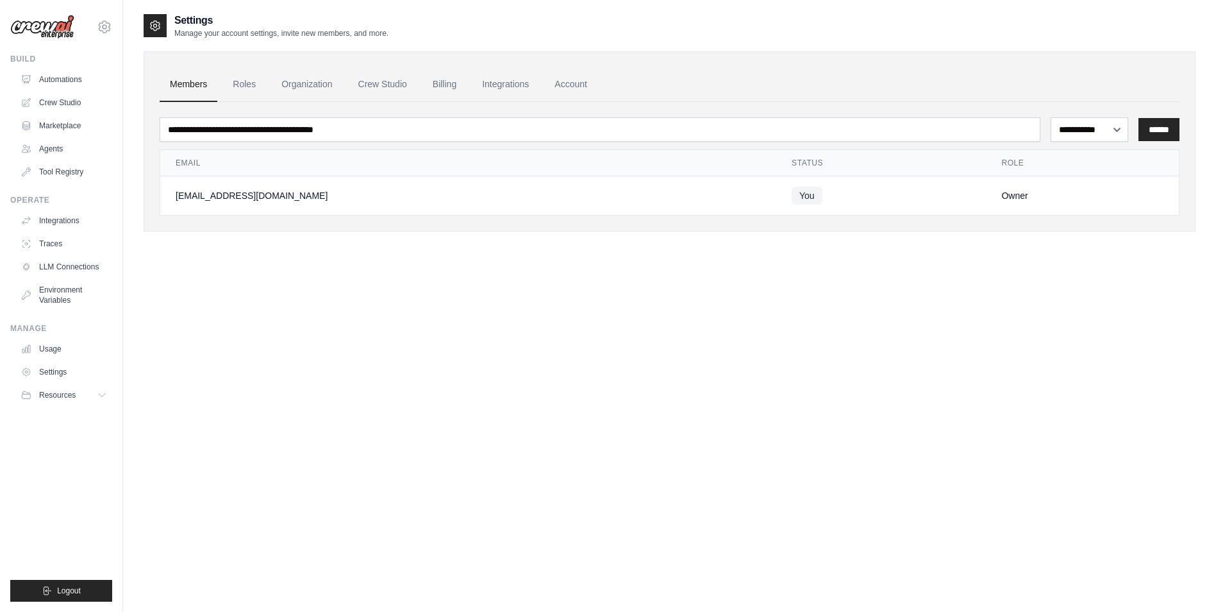
click at [285, 285] on div "**********" at bounding box center [670, 319] width 1052 height 612
click at [64, 171] on link "Tool Registry" at bounding box center [65, 172] width 97 height 21
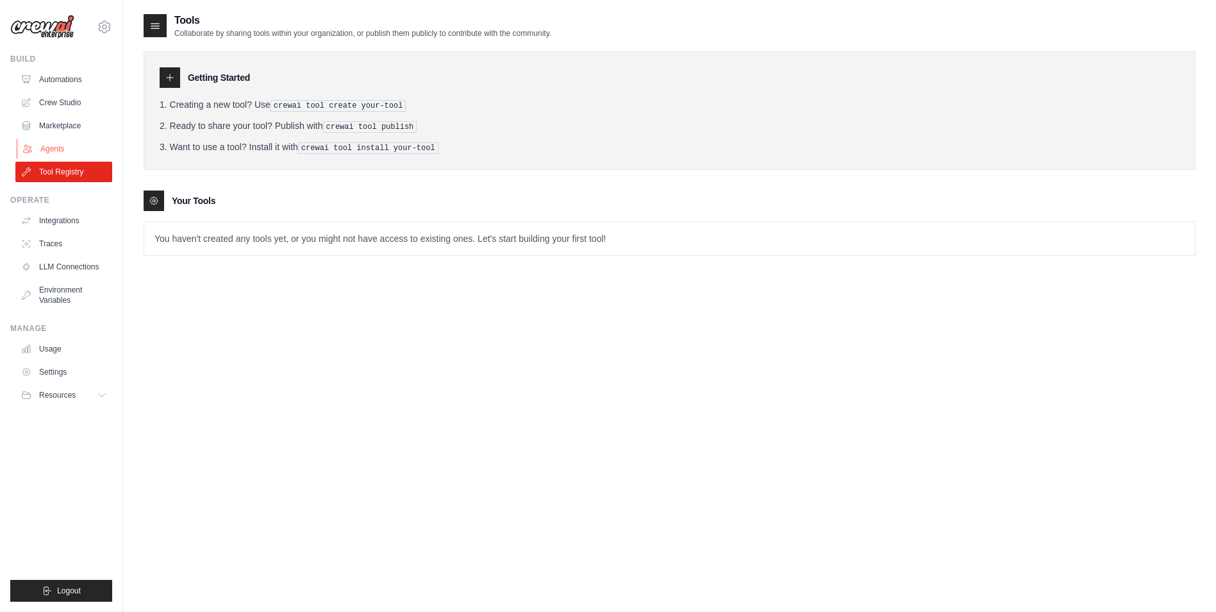
click at [60, 142] on link "Agents" at bounding box center [65, 148] width 97 height 21
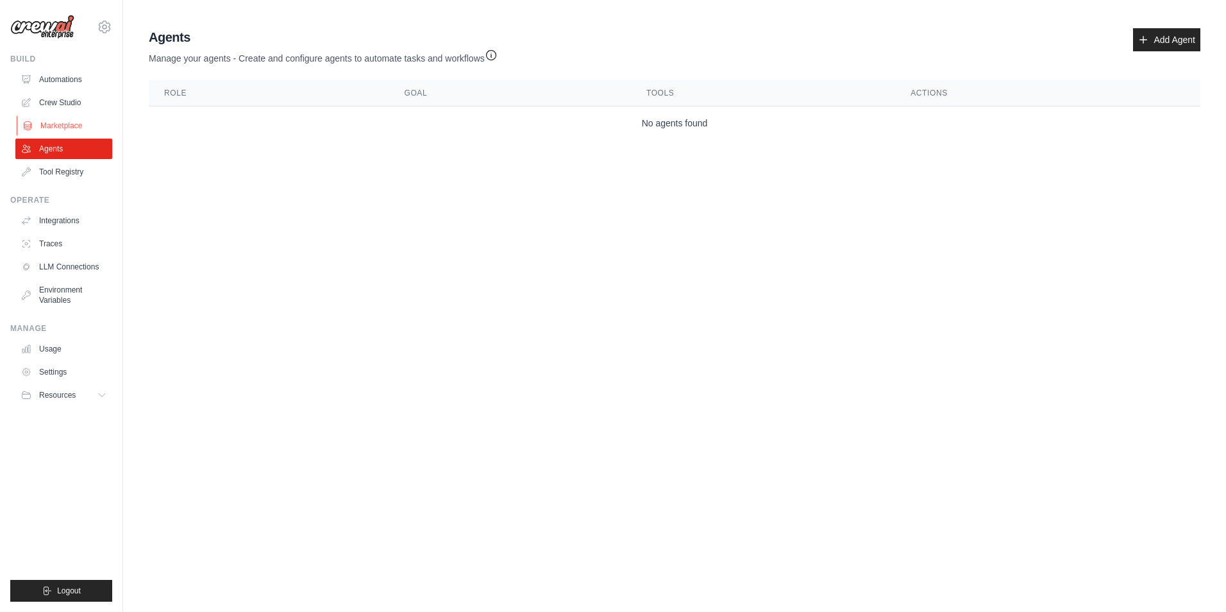
click at [72, 126] on link "Marketplace" at bounding box center [65, 125] width 97 height 21
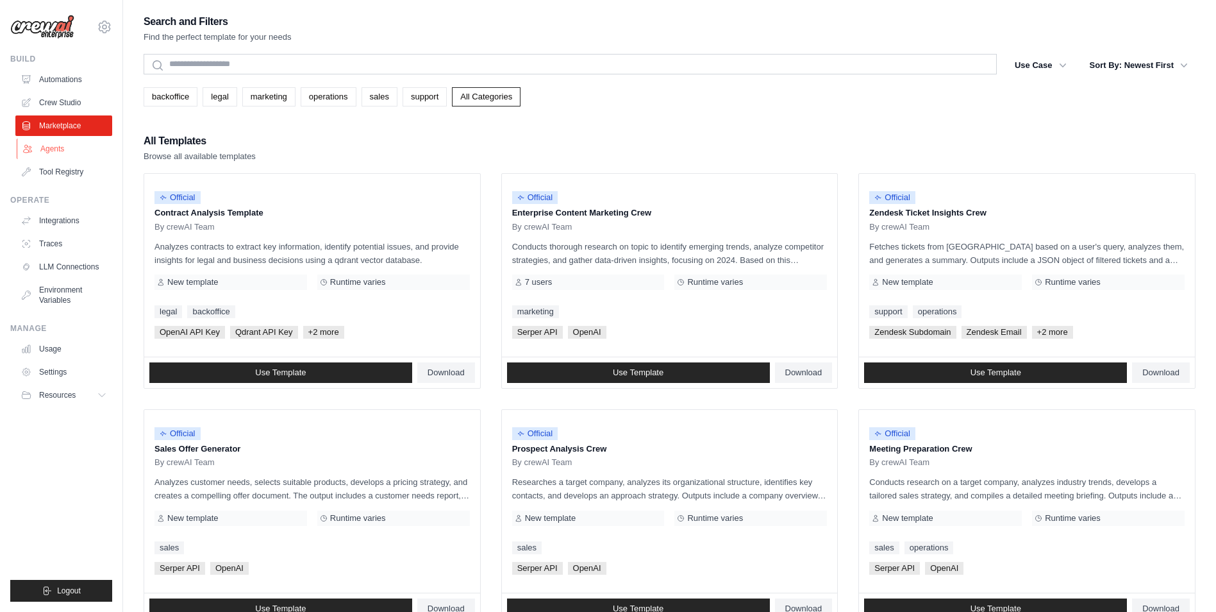
click at [61, 152] on link "Agents" at bounding box center [65, 148] width 97 height 21
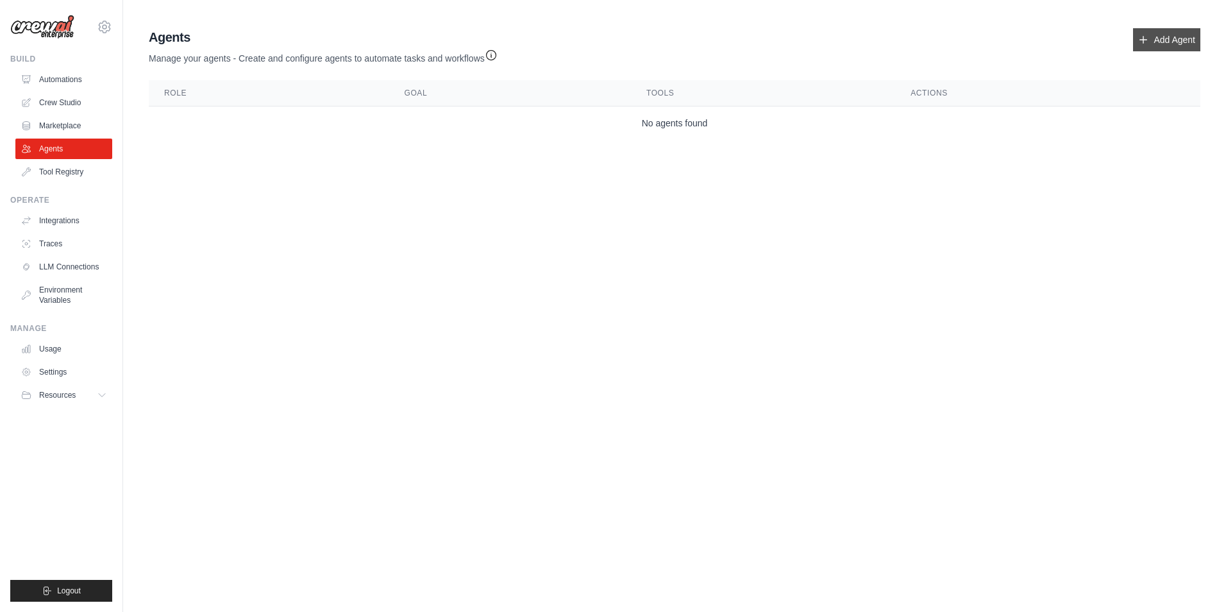
click at [1184, 46] on link "Add Agent" at bounding box center [1166, 39] width 67 height 23
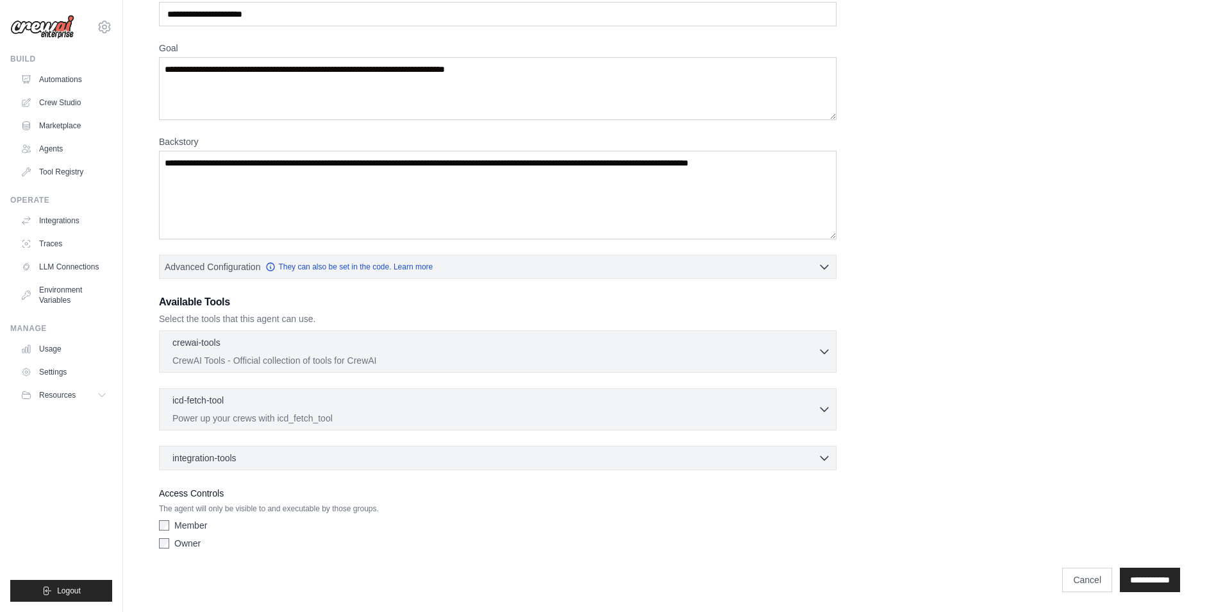
scroll to position [76, 0]
